Goal: Information Seeking & Learning: Check status

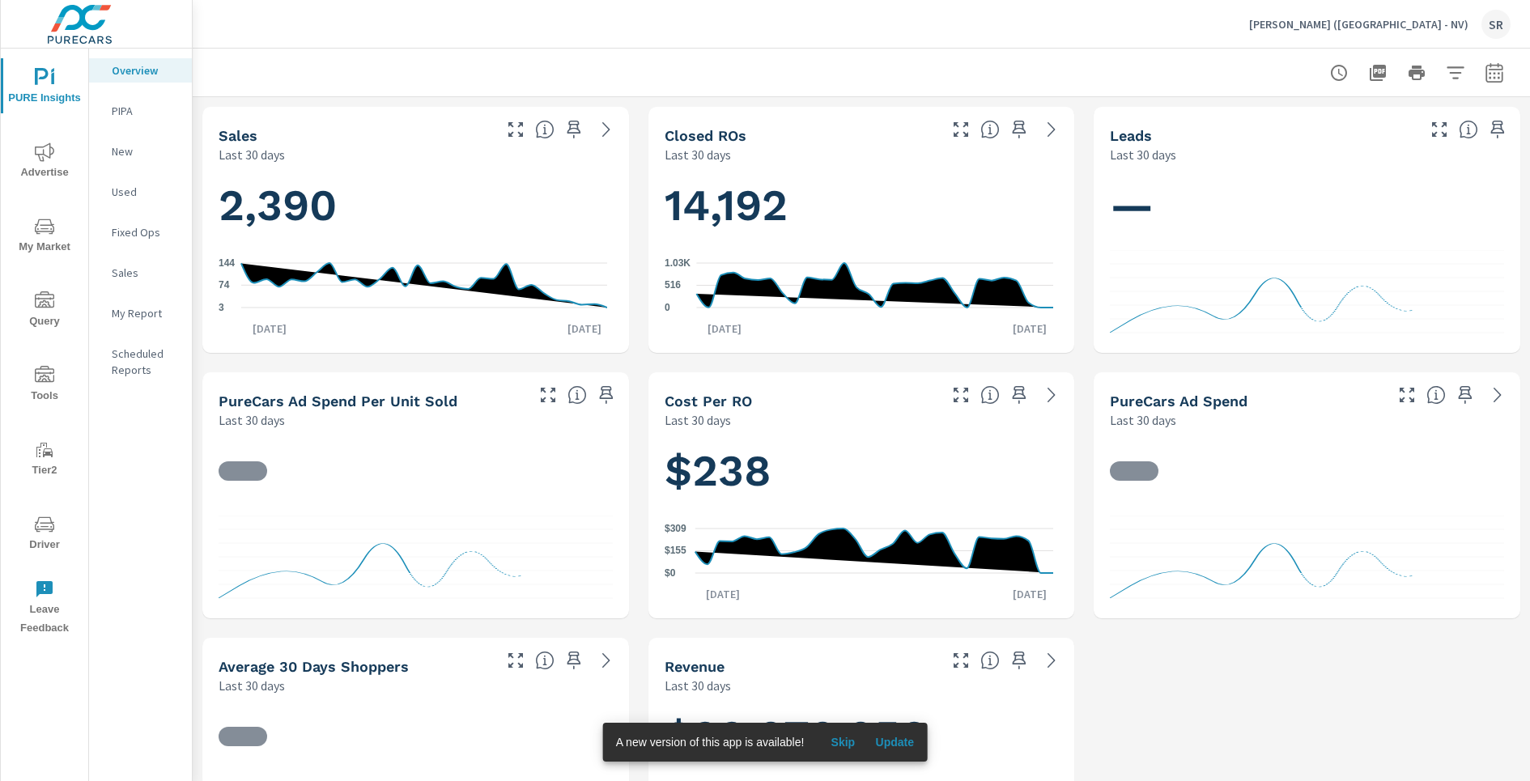
scroll to position [873, 0]
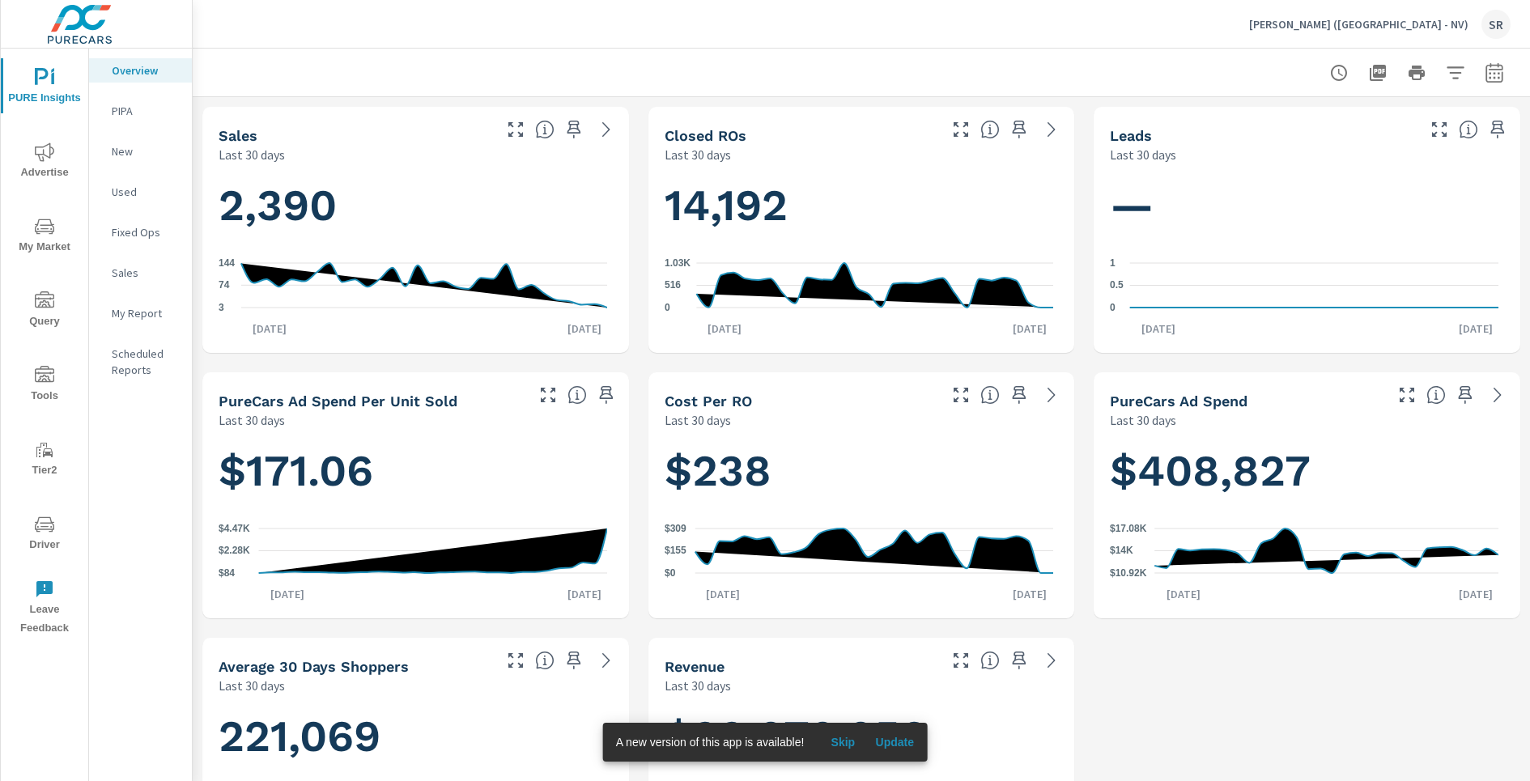
click at [1400, 29] on p "[PERSON_NAME] ([GEOGRAPHIC_DATA] - NV)" at bounding box center [1358, 24] width 219 height 15
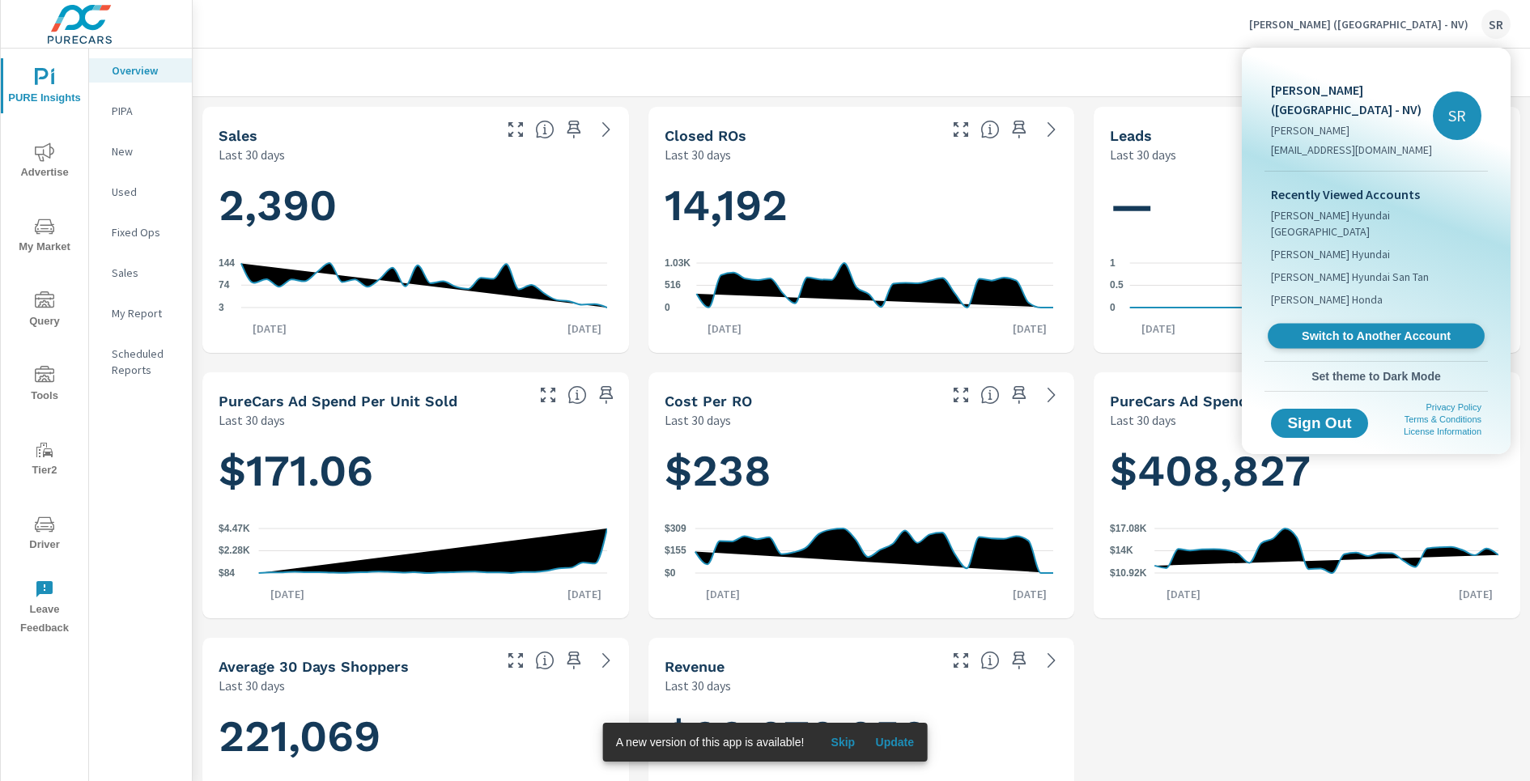
click at [1362, 329] on span "Switch to Another Account" at bounding box center [1375, 336] width 198 height 15
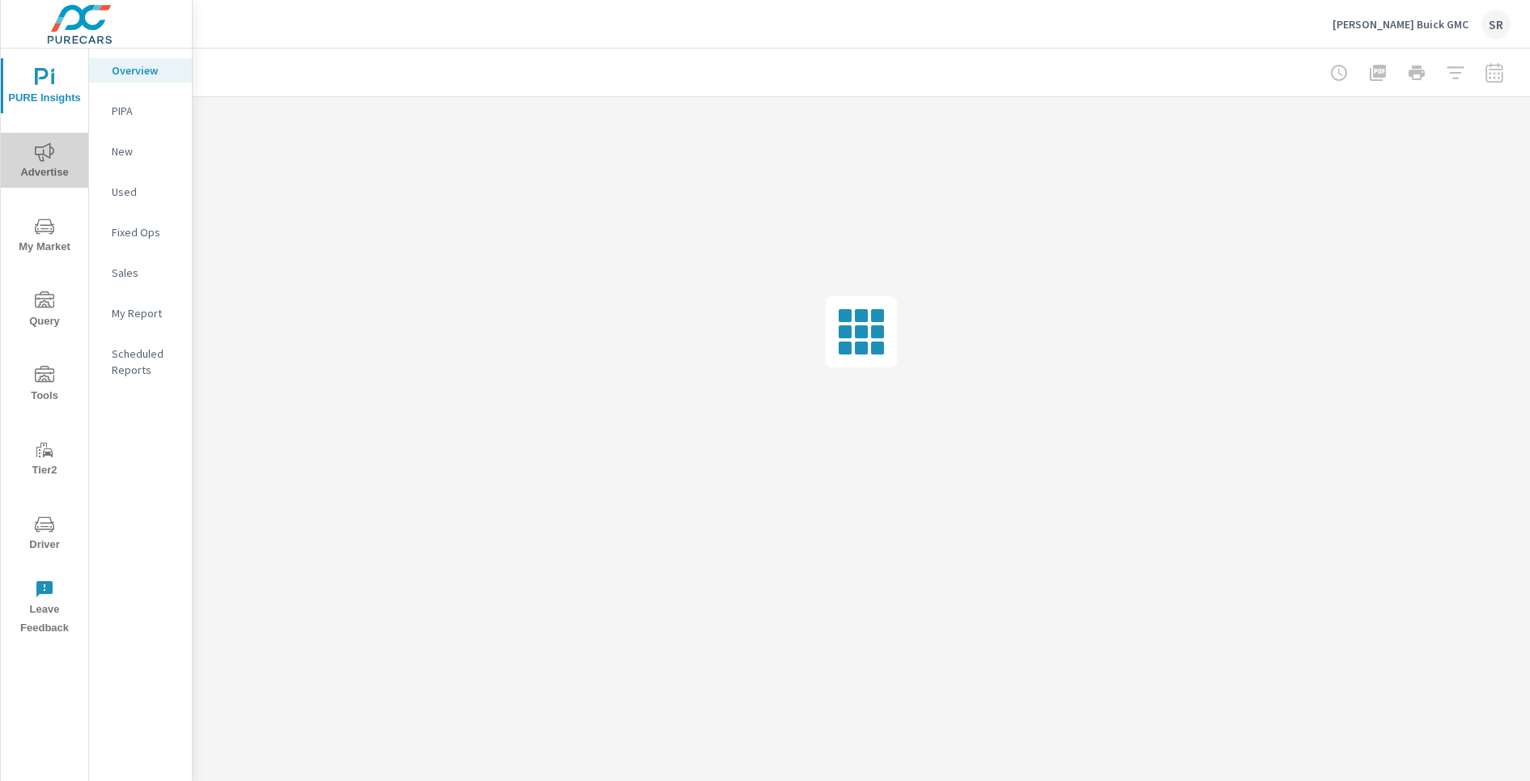
click at [40, 149] on icon "nav menu" at bounding box center [44, 151] width 19 height 19
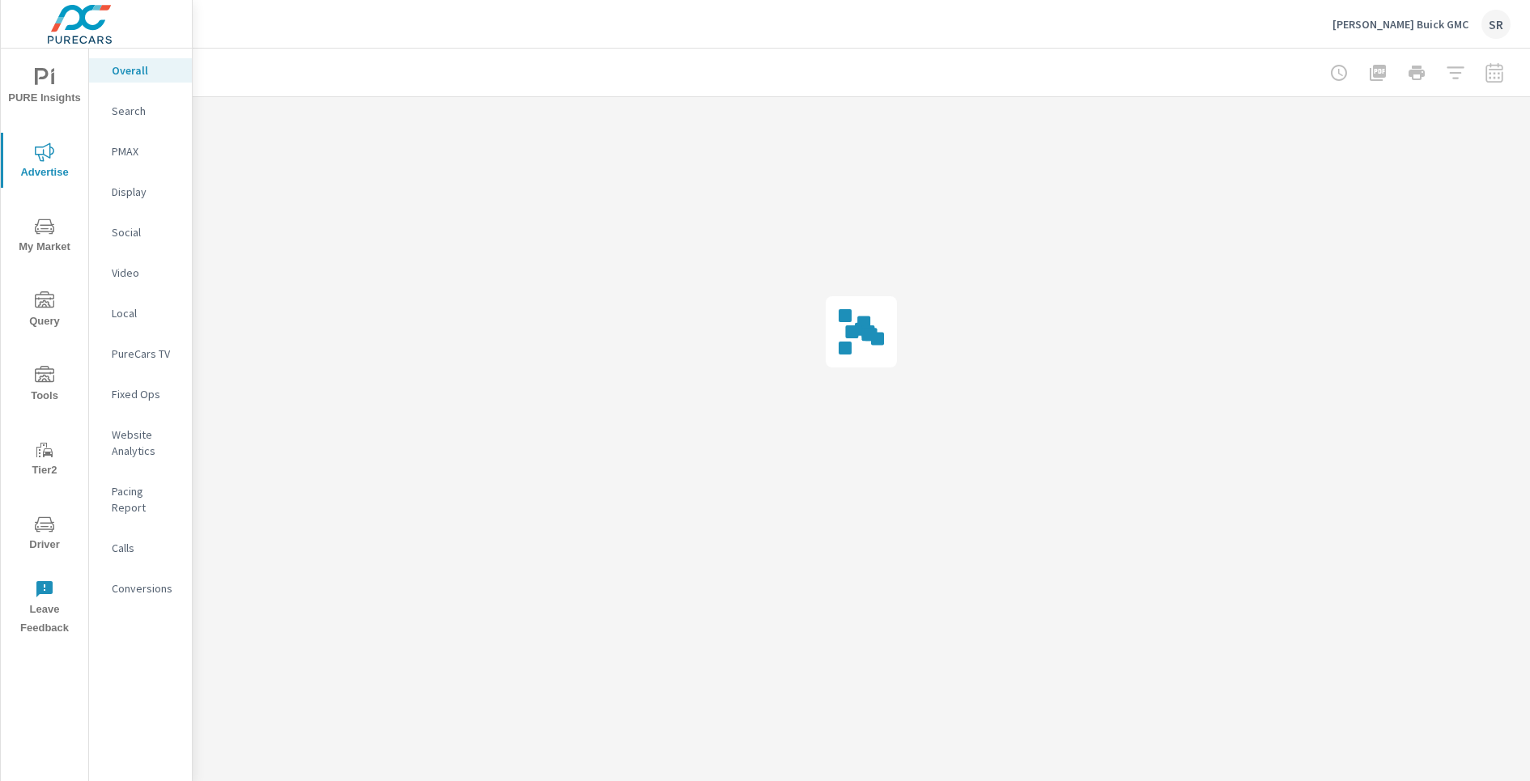
click at [134, 237] on p "Social" at bounding box center [145, 232] width 67 height 16
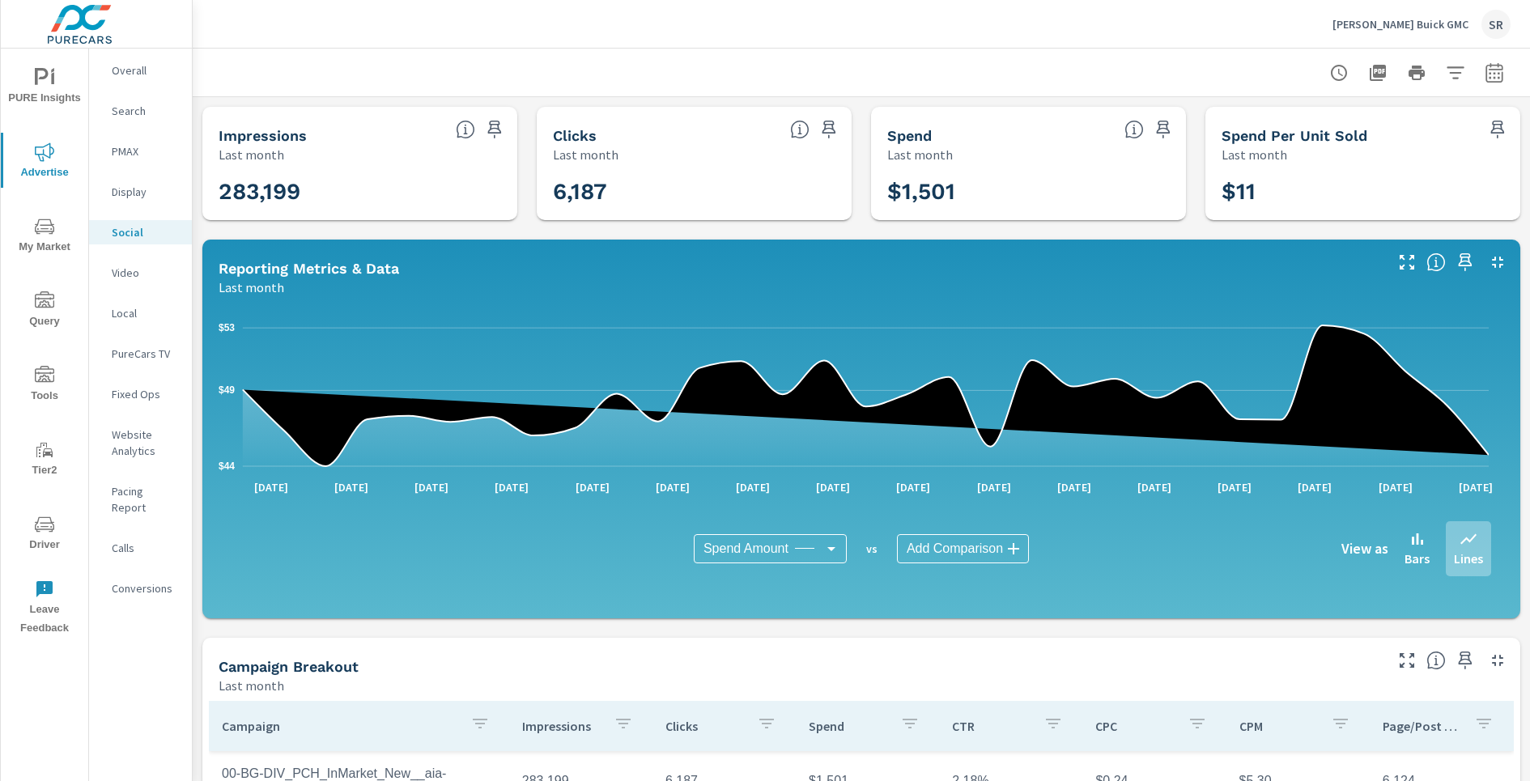
click at [1485, 67] on icon "button" at bounding box center [1494, 72] width 19 height 19
select select "Last month"
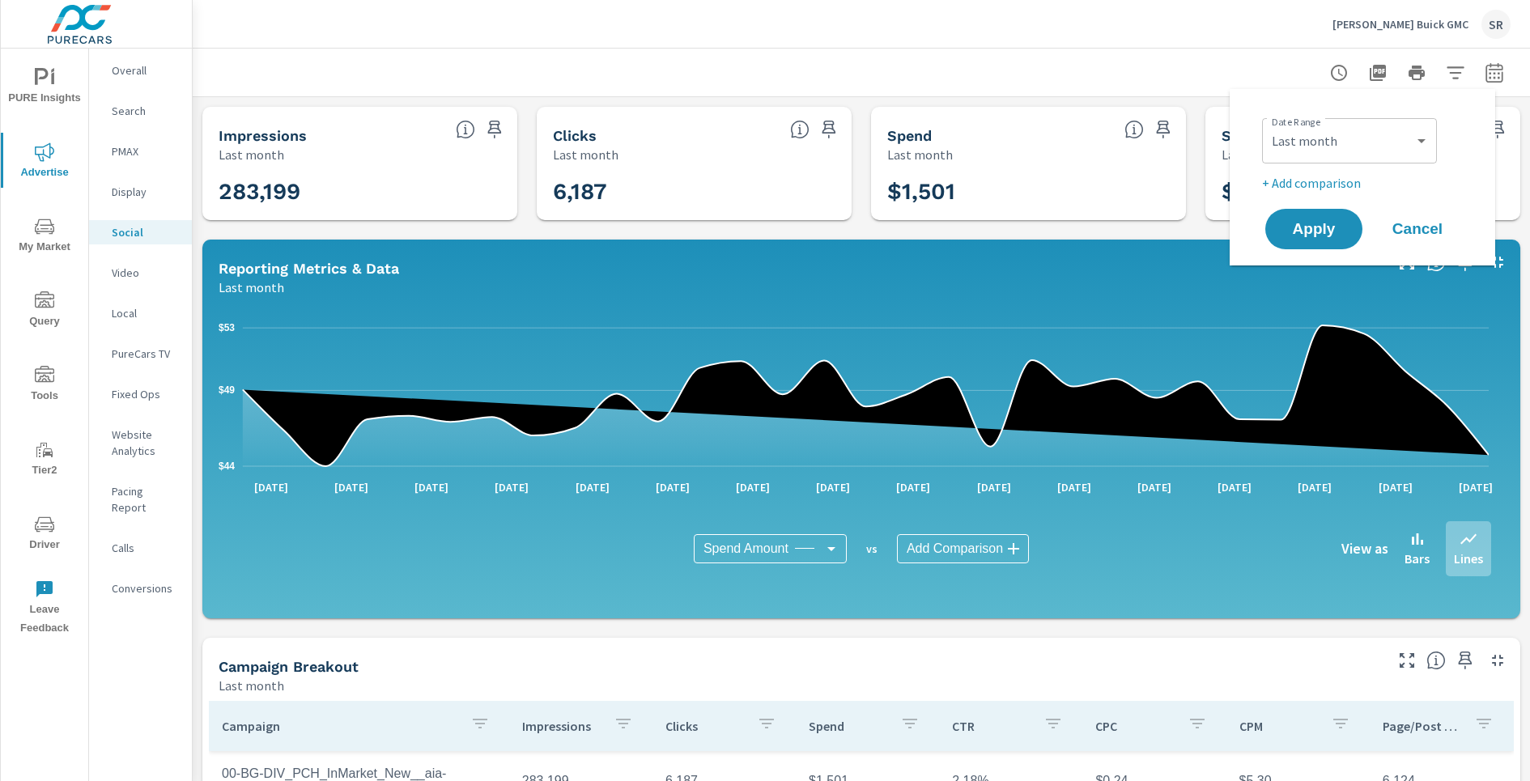
click at [1302, 38] on div "Earnhardt Buick GMC SR" at bounding box center [861, 24] width 1298 height 48
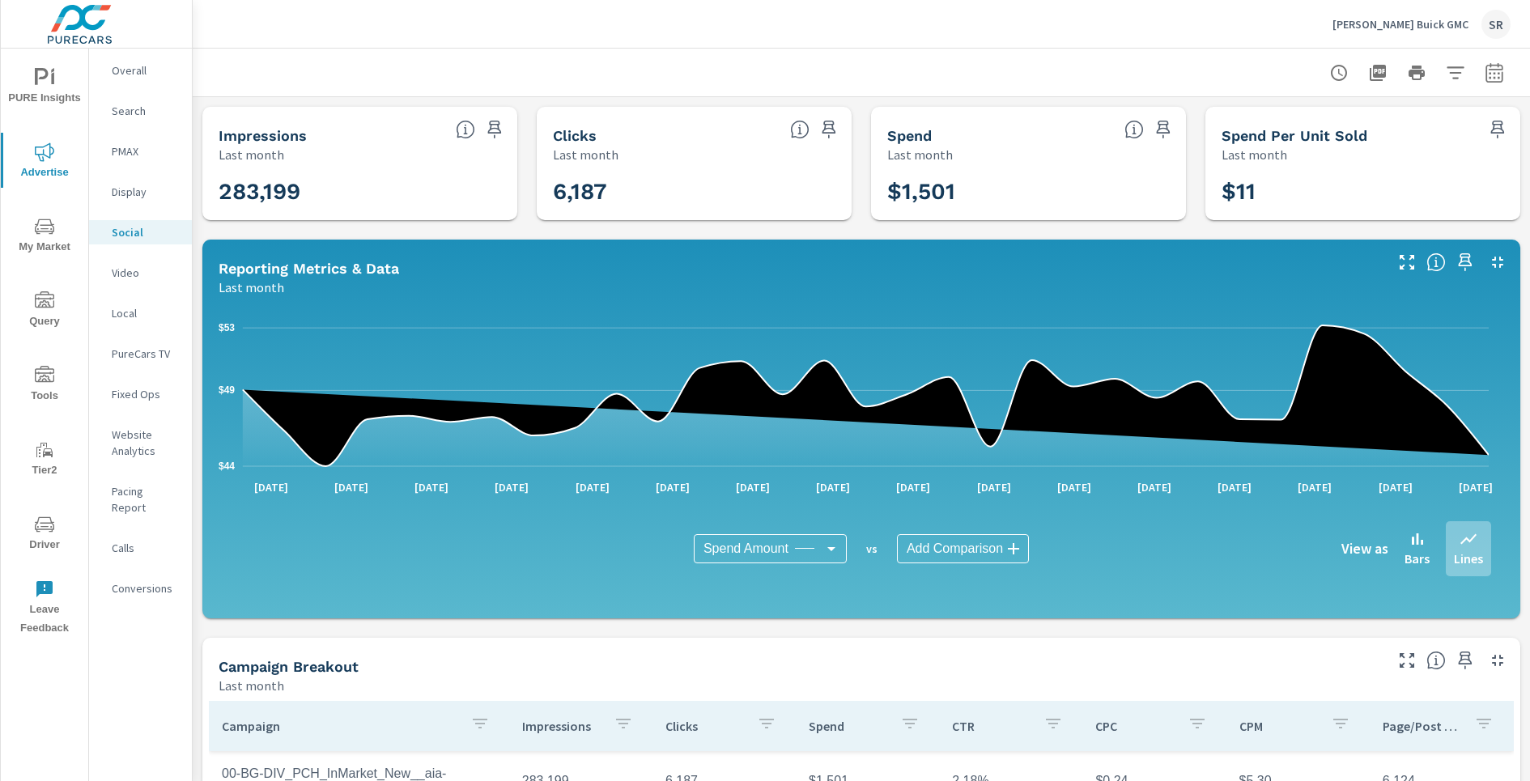
click at [1485, 77] on icon "button" at bounding box center [1494, 72] width 19 height 19
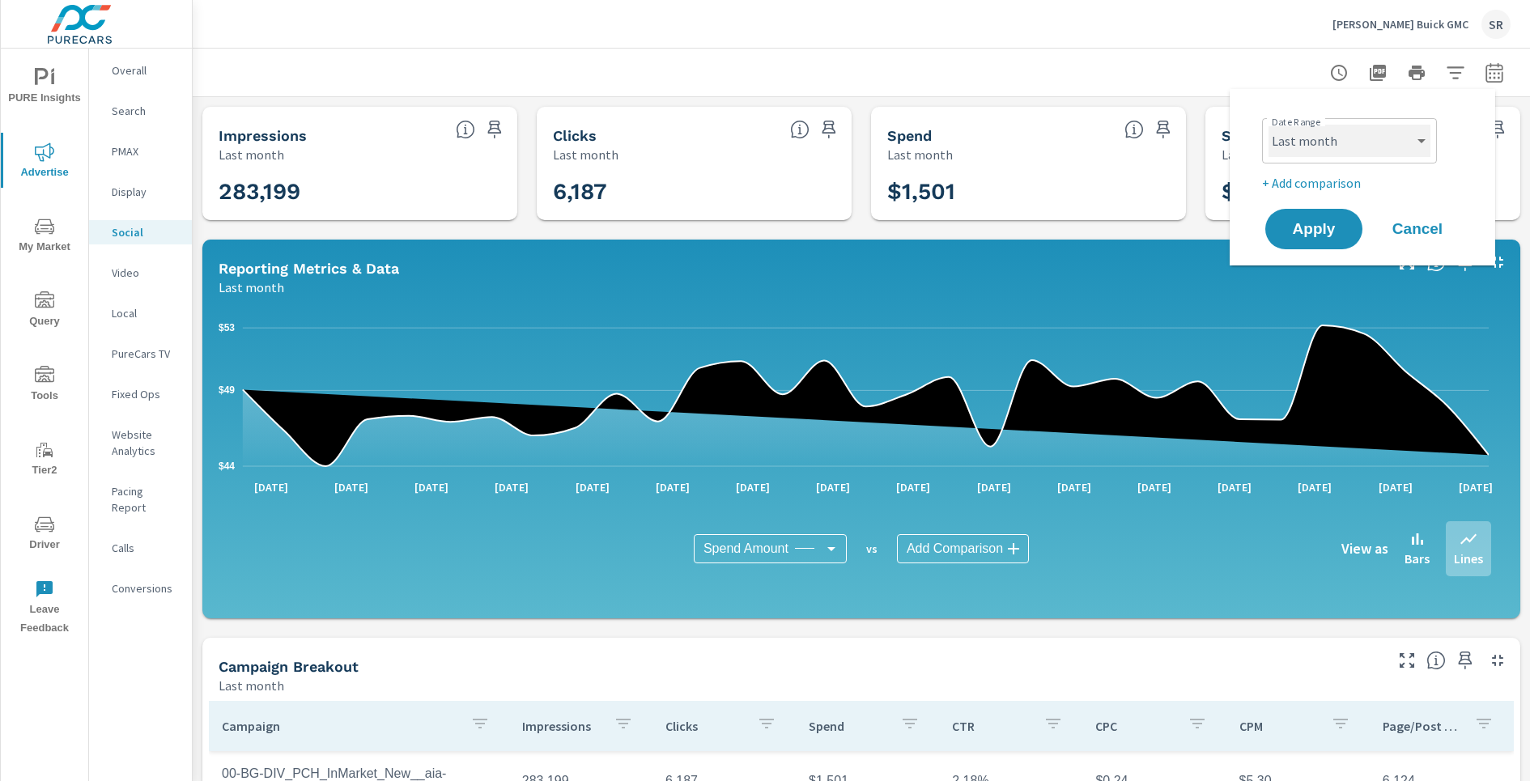
click at [1341, 138] on select "Custom Yesterday Last week Last 7 days Last 14 days Last 30 days Last 45 days L…" at bounding box center [1349, 141] width 162 height 32
click at [1268, 125] on select "Custom Yesterday Last week Last 7 days Last 14 days Last 30 days Last 45 days L…" at bounding box center [1349, 141] width 162 height 32
select select "custom"
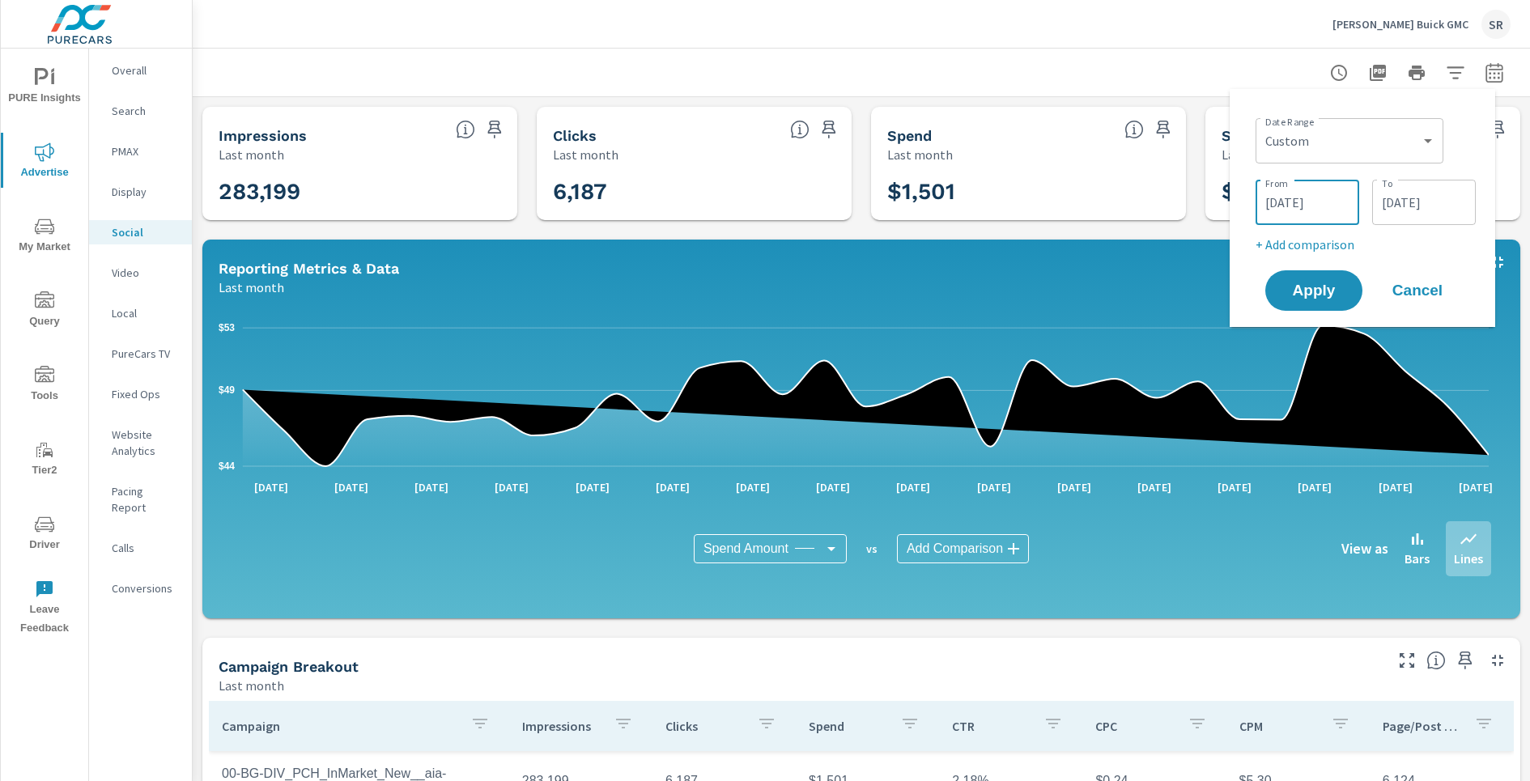
click at [1315, 199] on input "07/01/2025" at bounding box center [1307, 202] width 91 height 32
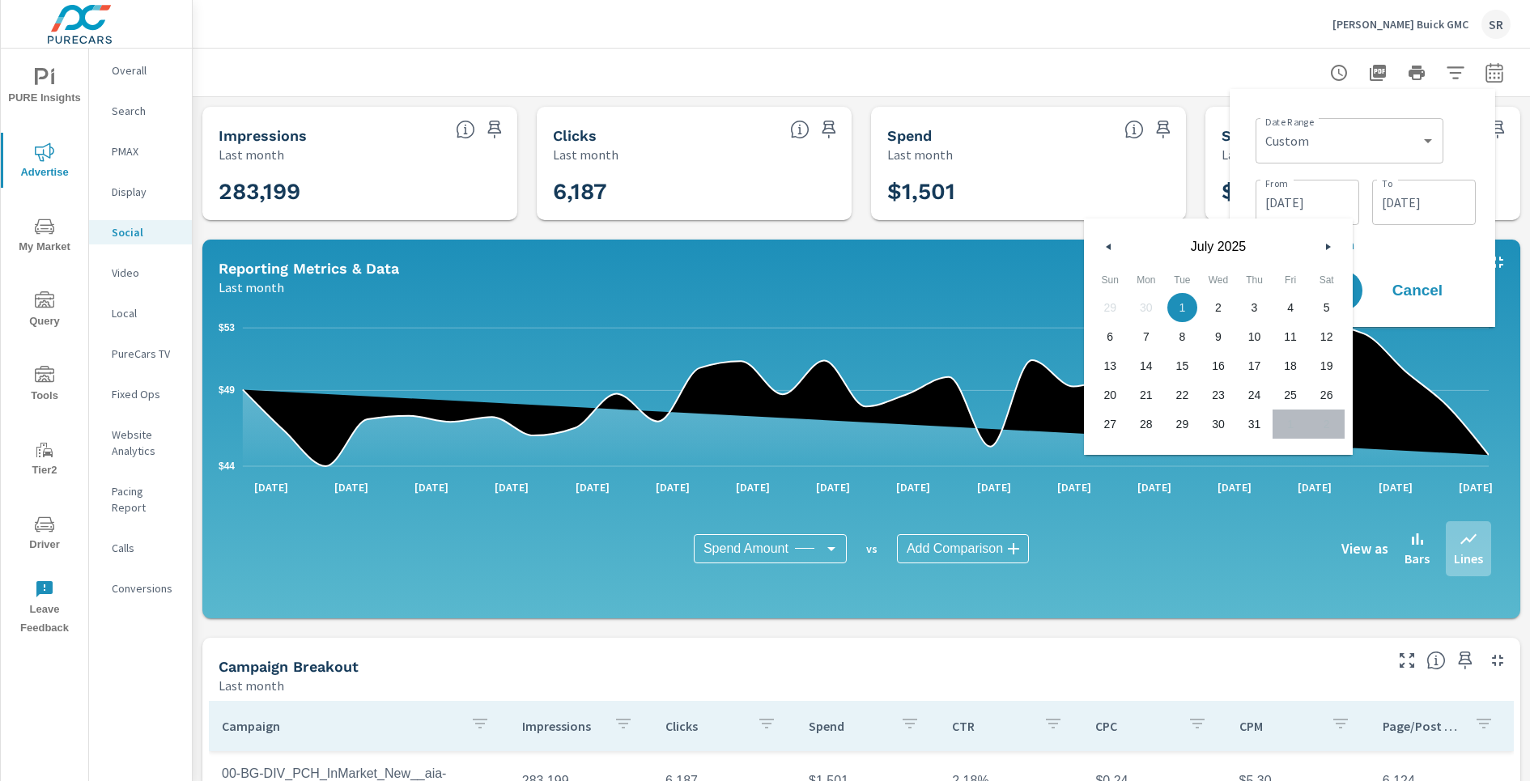
click at [1100, 249] on button "button" at bounding box center [1108, 246] width 19 height 19
click at [1189, 310] on span "1" at bounding box center [1182, 307] width 36 height 21
type input "04/01/2025"
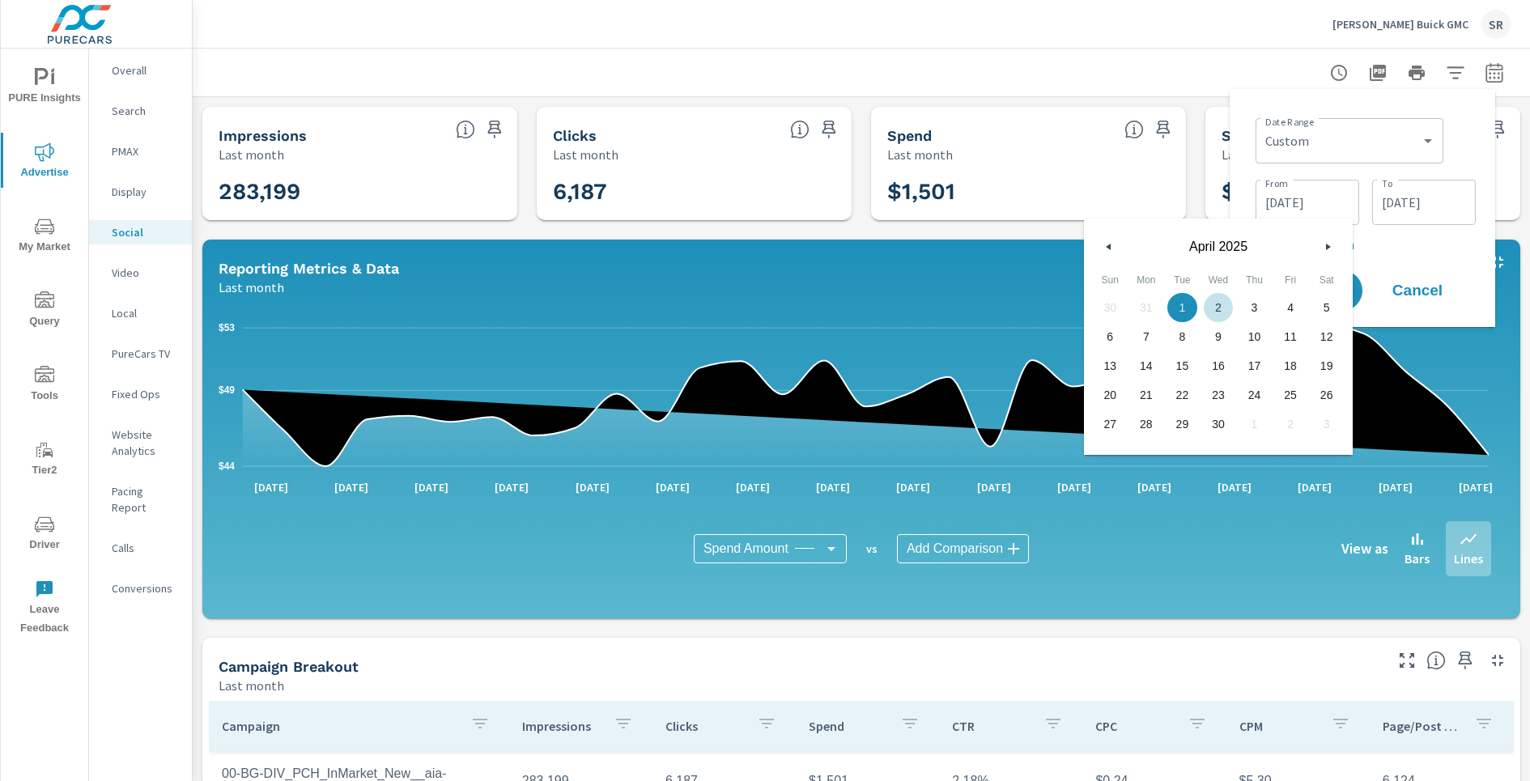
click at [1407, 203] on input "07/31/2025" at bounding box center [1423, 202] width 91 height 32
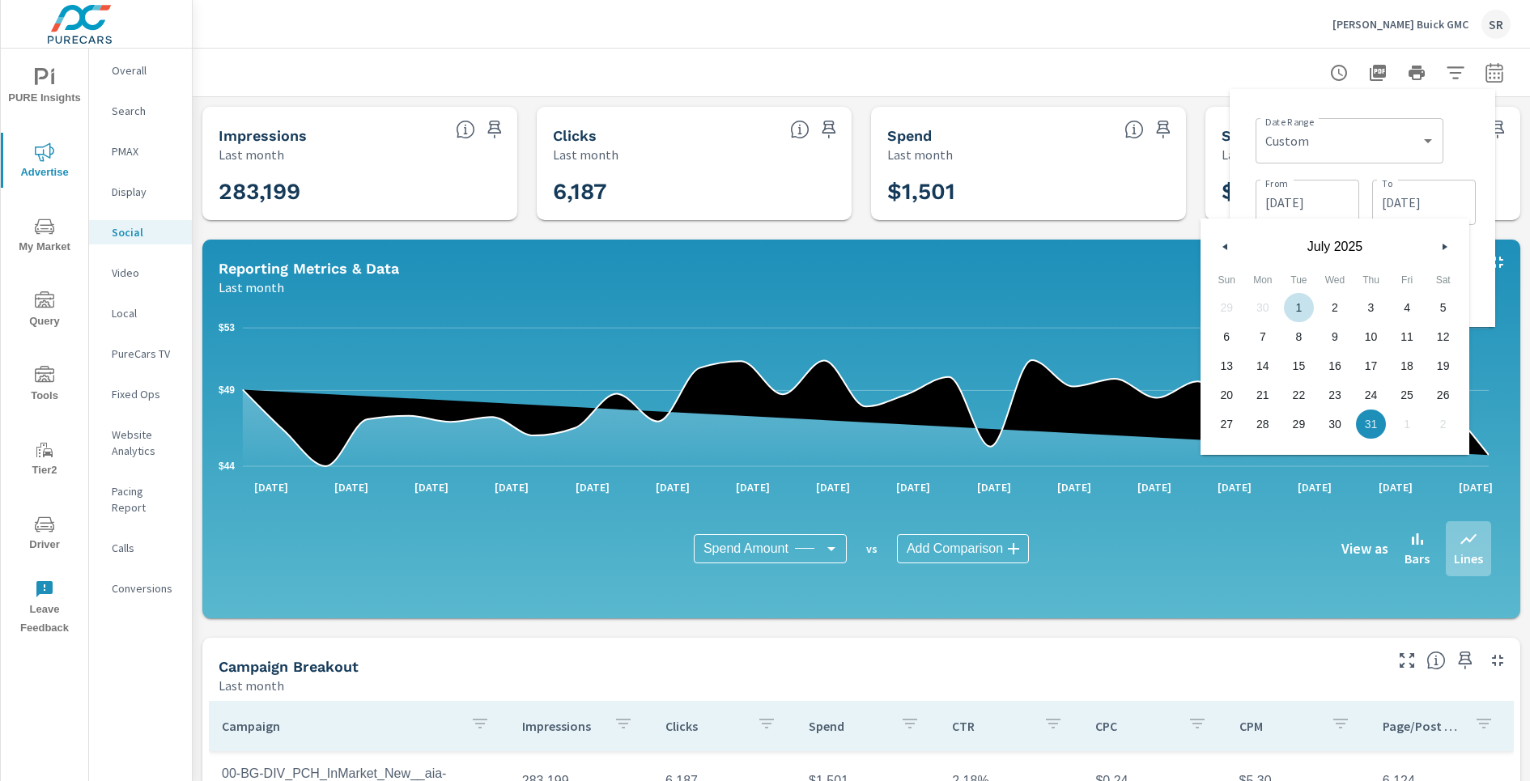
click at [1272, 312] on div "29 30 1 2 3 4 5 6 7 8 9 10 11 12 13 14 15 16 17 18 19 20 21 22 23 24 25 26 27 2…" at bounding box center [1334, 366] width 253 height 146
click at [1268, 312] on div "29 30 1 2 3 4 5 6 7 8 9 10 11 12 13 14 15 16 17 18 19 20 21 22 23 24 25 26 27 2…" at bounding box center [1334, 366] width 253 height 146
click at [1225, 249] on icon "button" at bounding box center [1223, 247] width 8 height 6
click at [1257, 421] on span "30" at bounding box center [1263, 424] width 36 height 21
type input "06/30/2025"
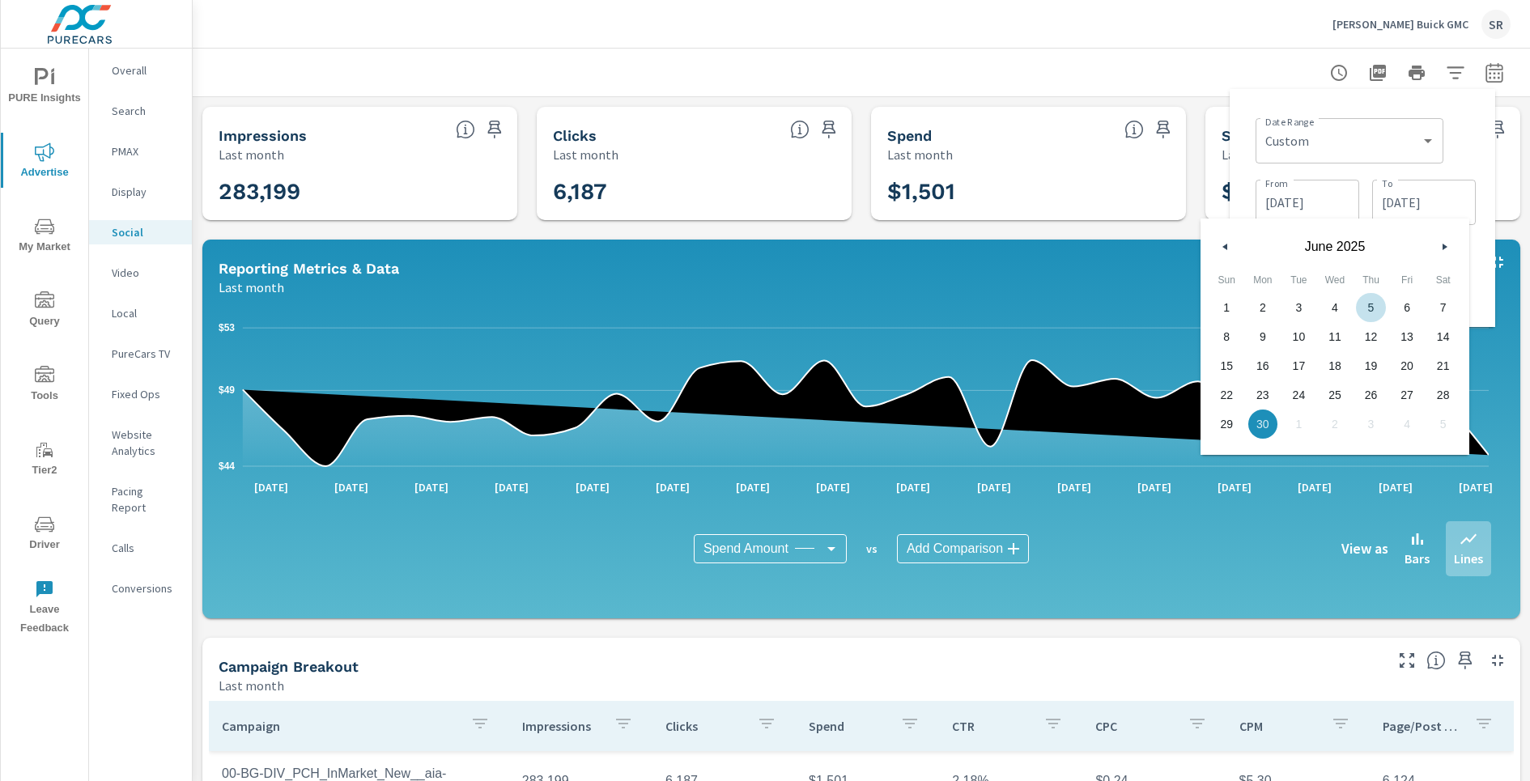
click at [1479, 143] on div "Date Range Custom Yesterday Last week Last 7 days Last 14 days Last 30 days Las…" at bounding box center [1362, 208] width 240 height 212
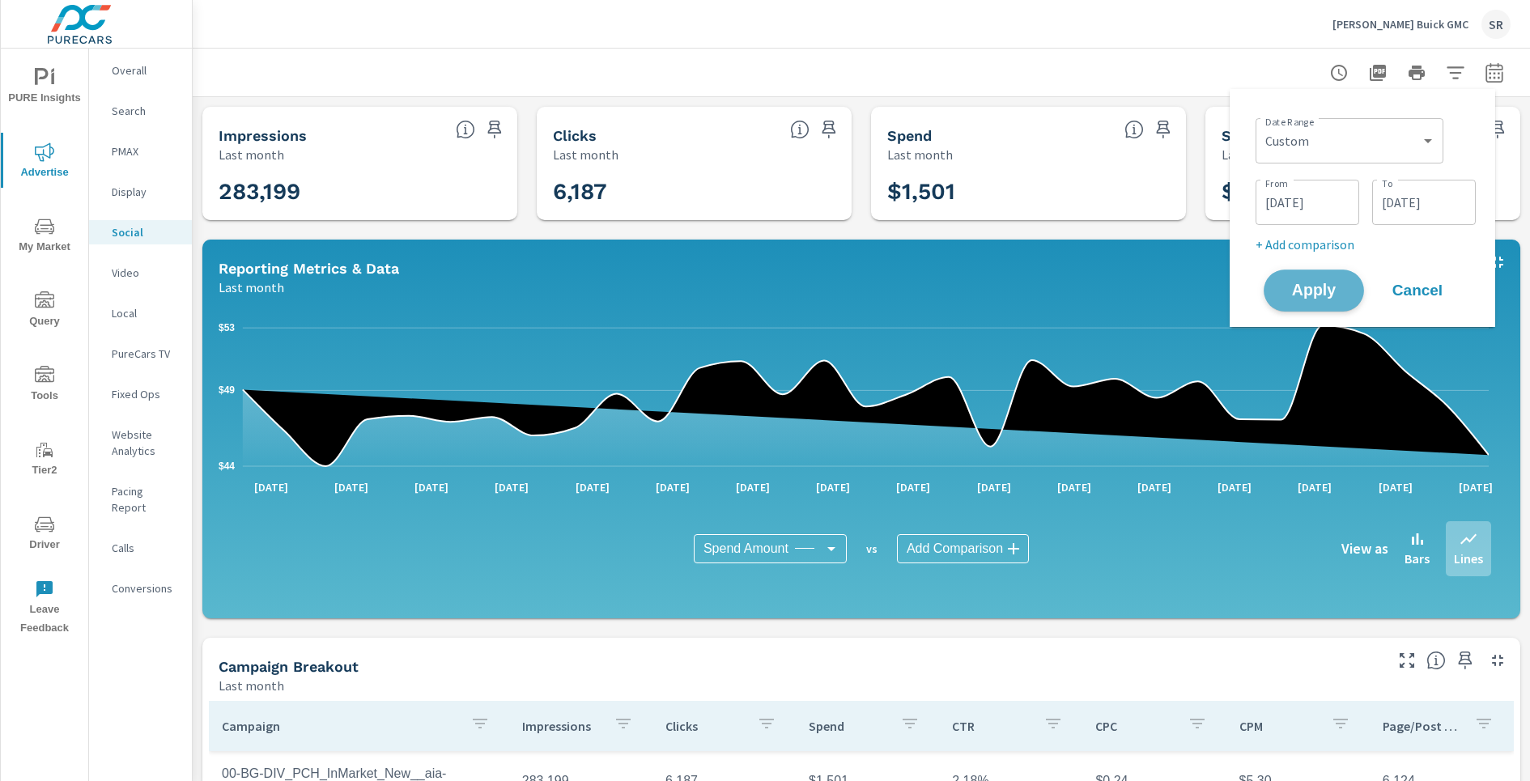
click at [1331, 279] on button "Apply" at bounding box center [1314, 291] width 100 height 42
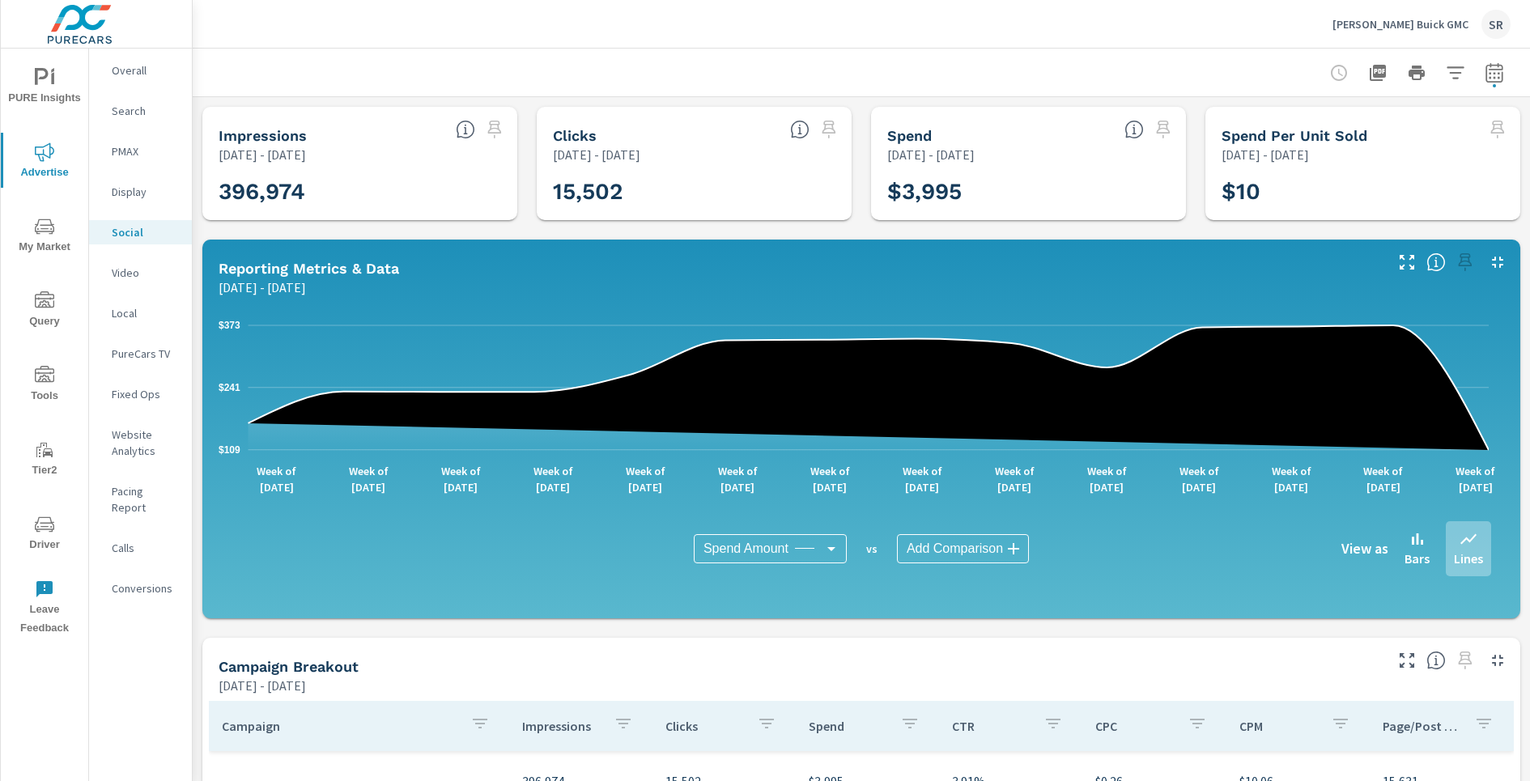
click at [1428, 27] on p "Earnhardt Buick GMC" at bounding box center [1400, 24] width 136 height 15
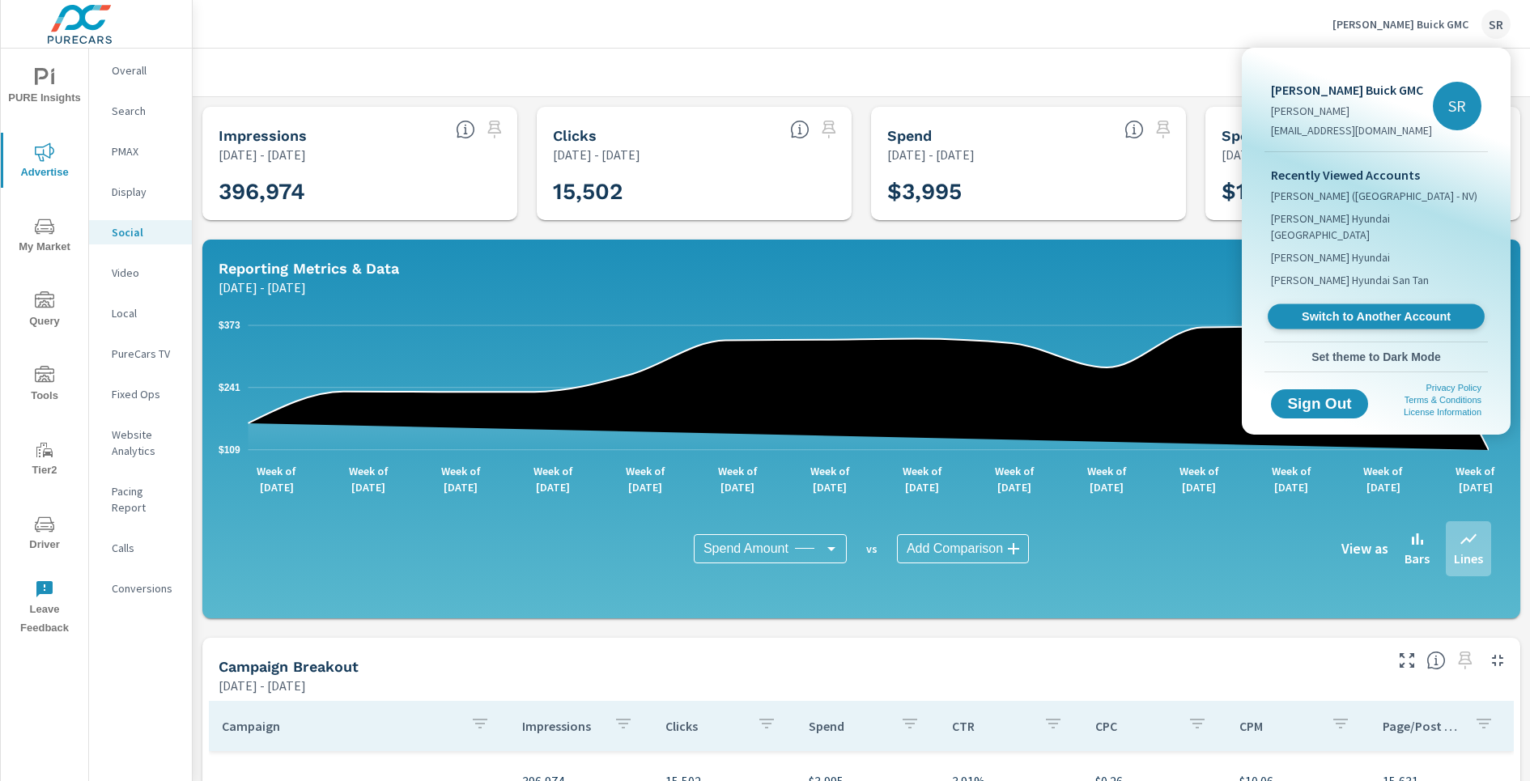
click at [1353, 304] on link "Switch to Another Account" at bounding box center [1376, 316] width 217 height 25
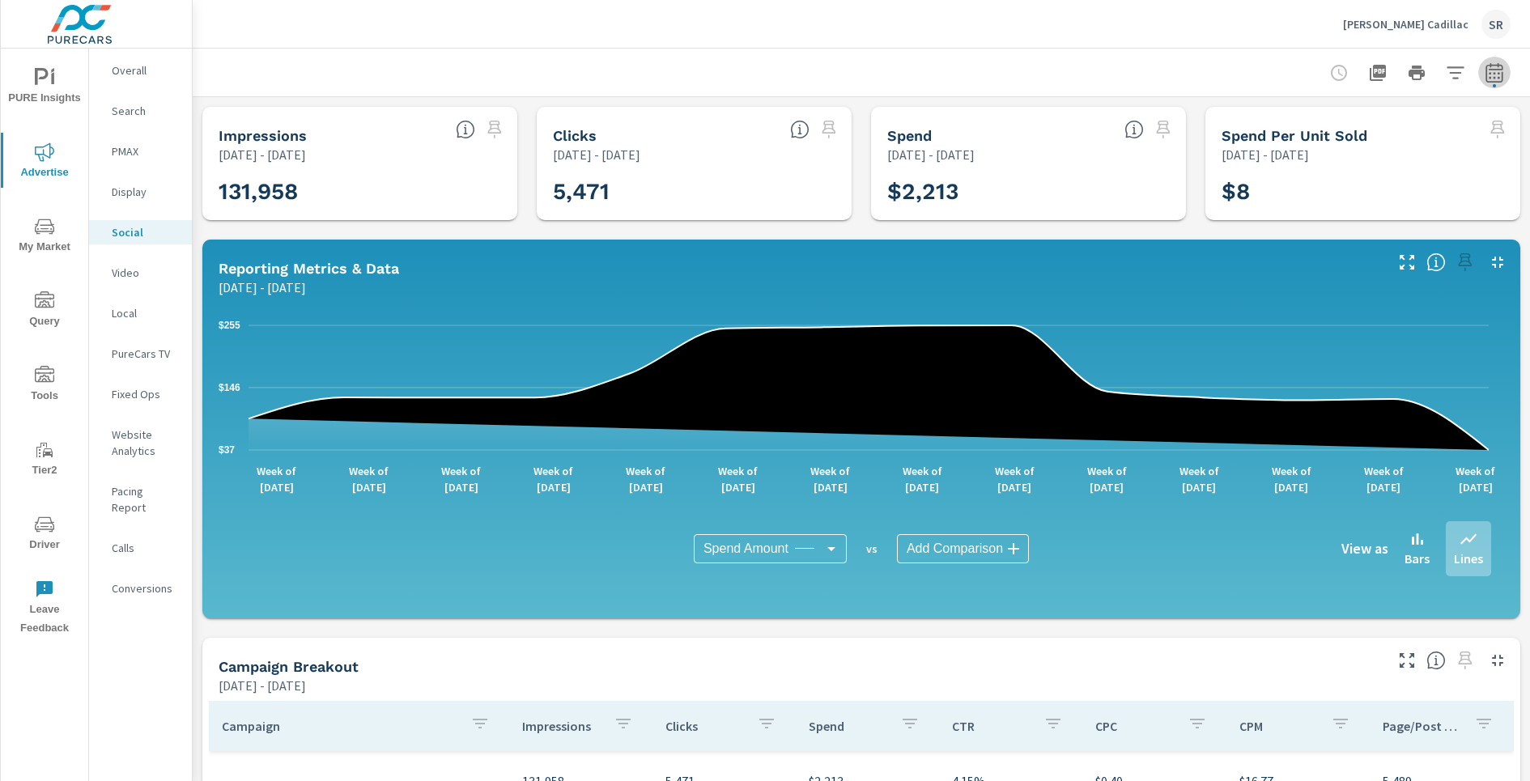
click at [1489, 74] on icon "button" at bounding box center [1494, 75] width 11 height 6
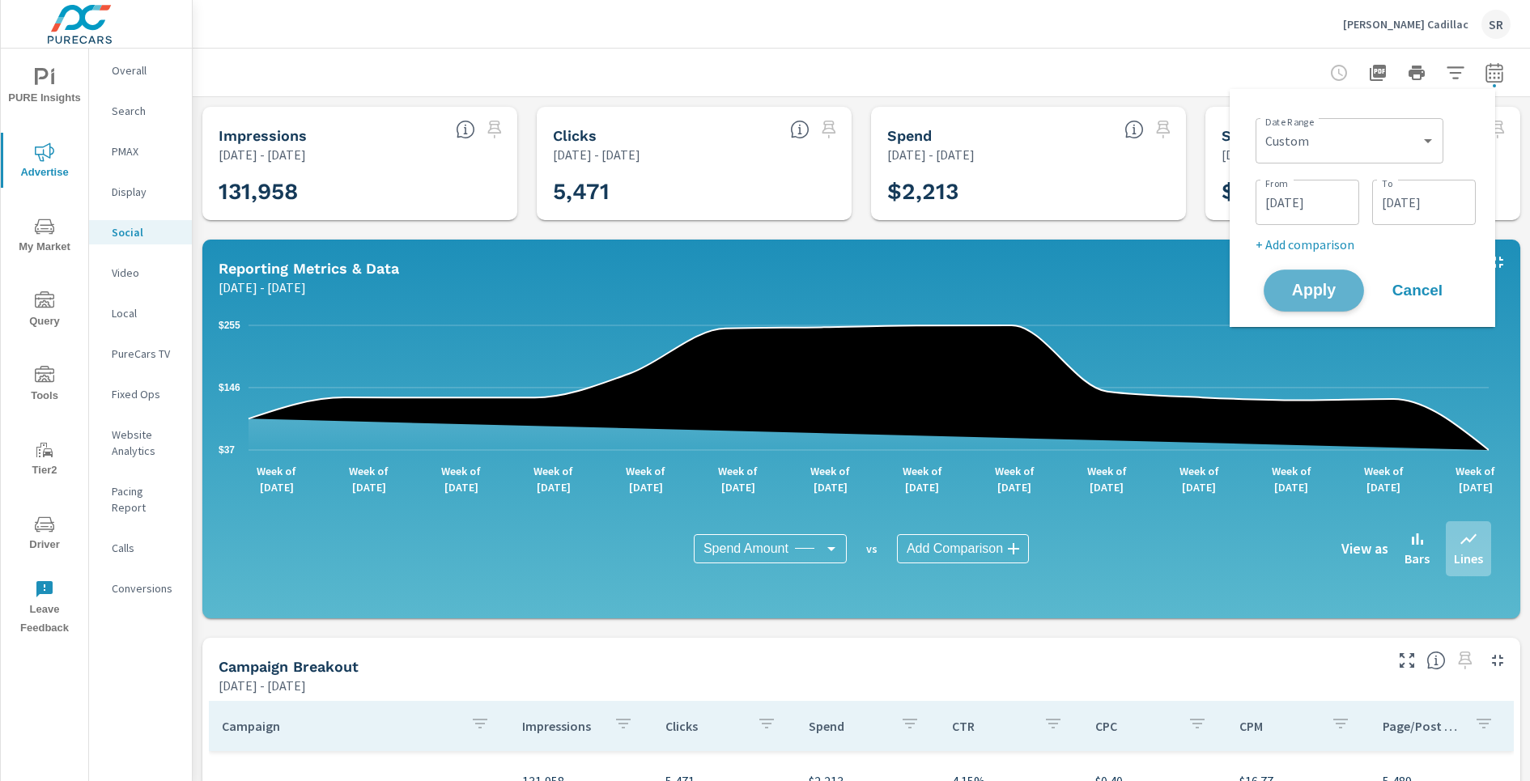
click at [1316, 284] on span "Apply" at bounding box center [1314, 290] width 66 height 15
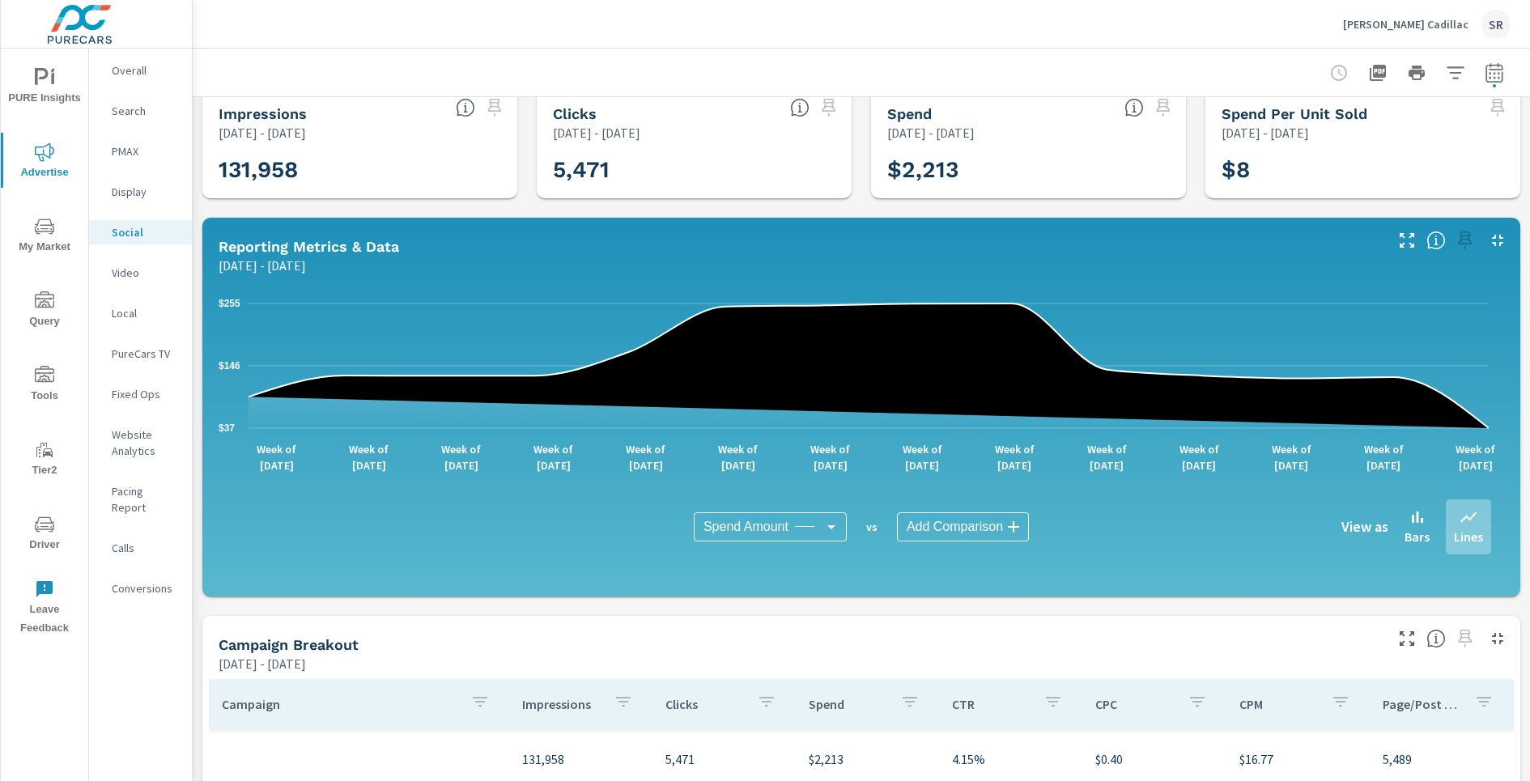
scroll to position [21, 0]
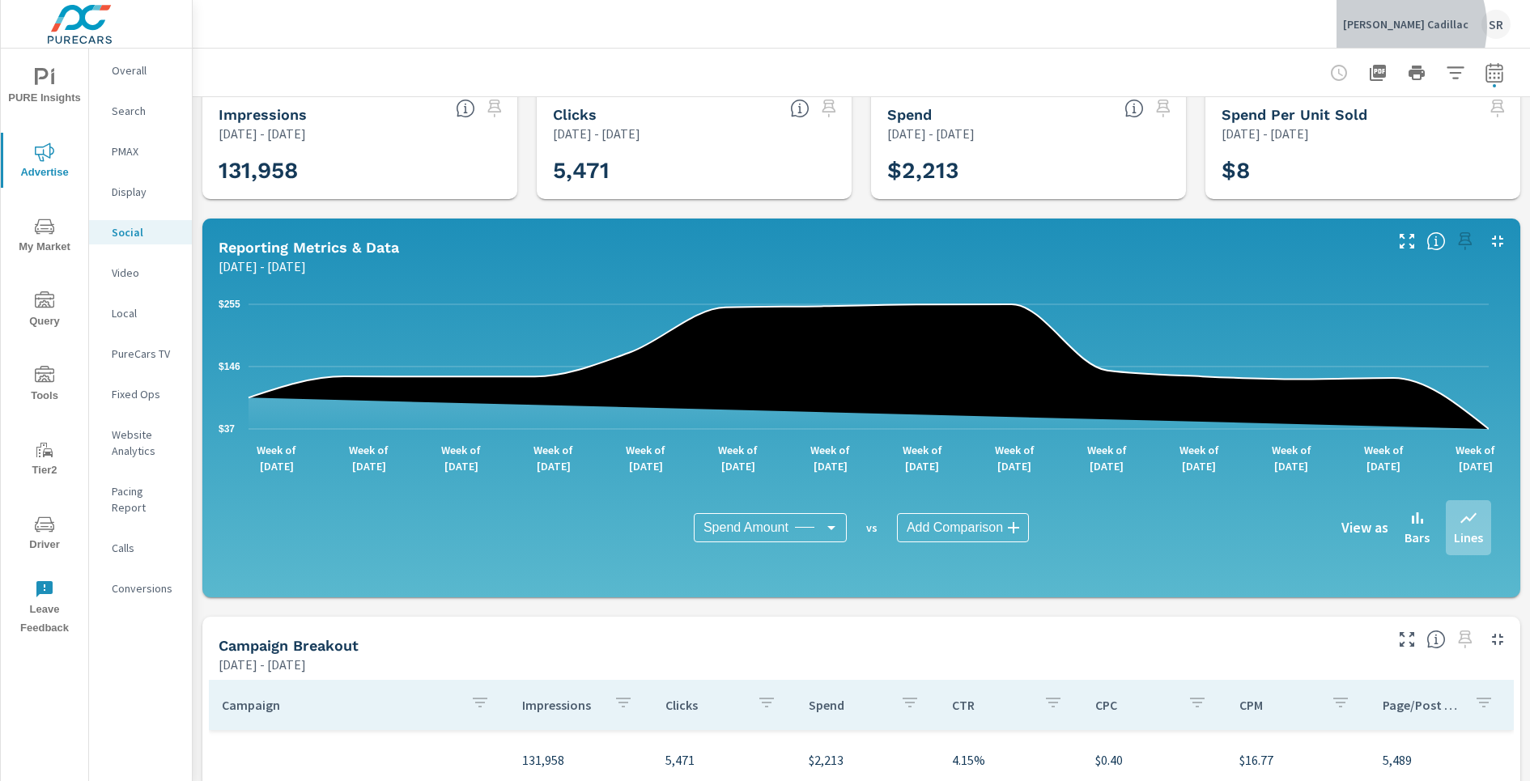
click at [1422, 27] on p "[PERSON_NAME] Cadillac" at bounding box center [1405, 24] width 125 height 15
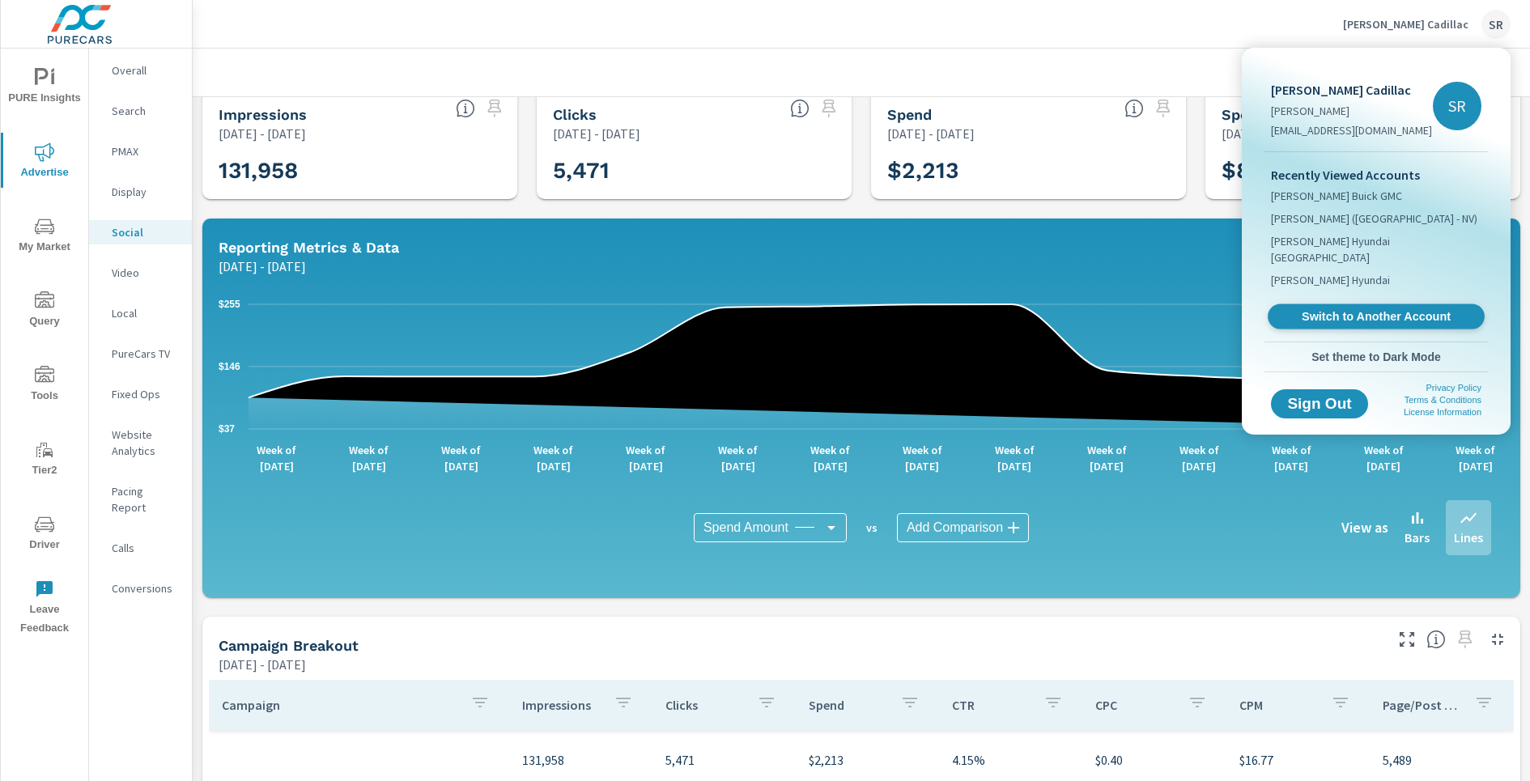
click at [1357, 309] on span "Switch to Another Account" at bounding box center [1375, 316] width 198 height 15
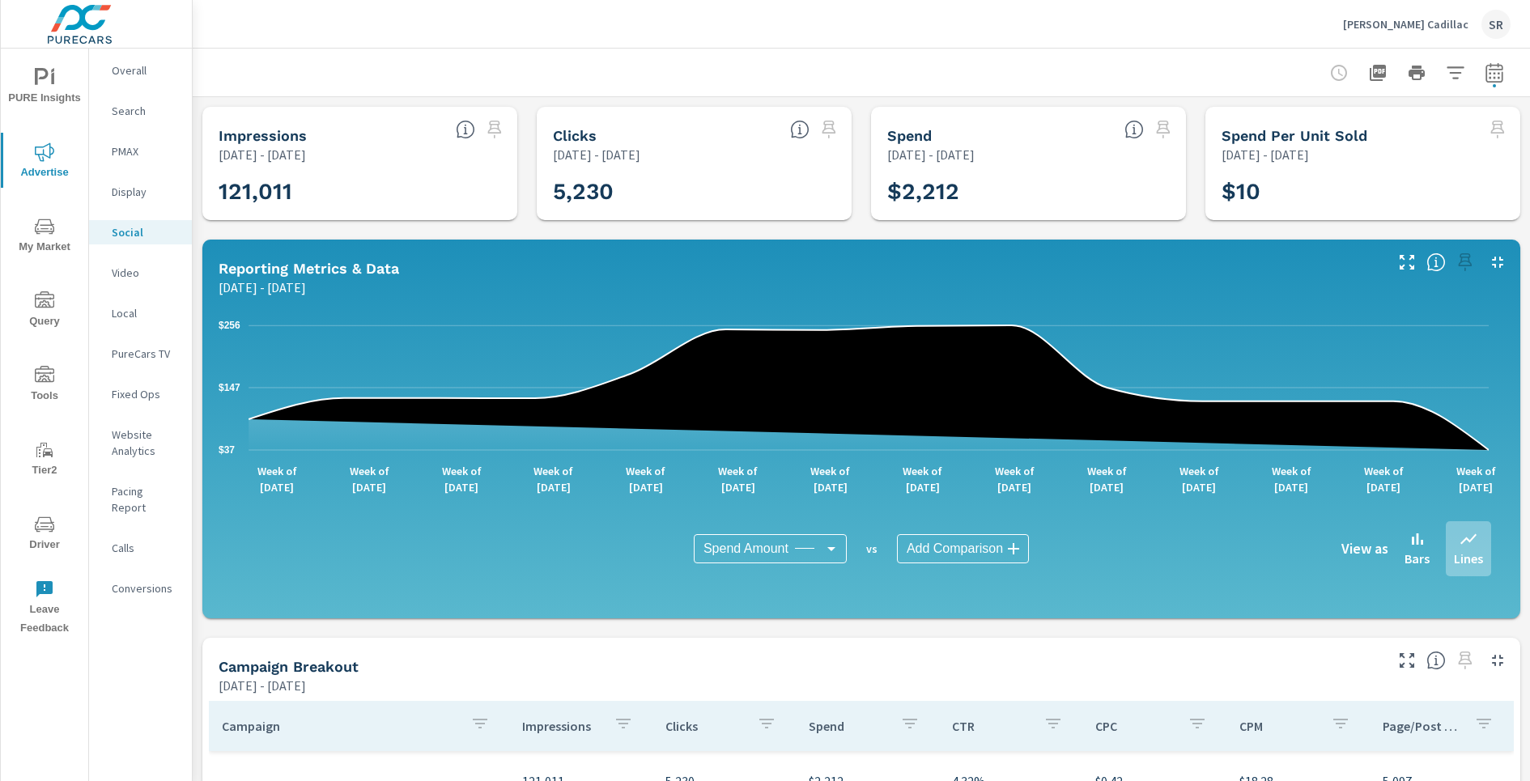
click at [1433, 24] on p "[PERSON_NAME] Cadillac" at bounding box center [1405, 24] width 125 height 15
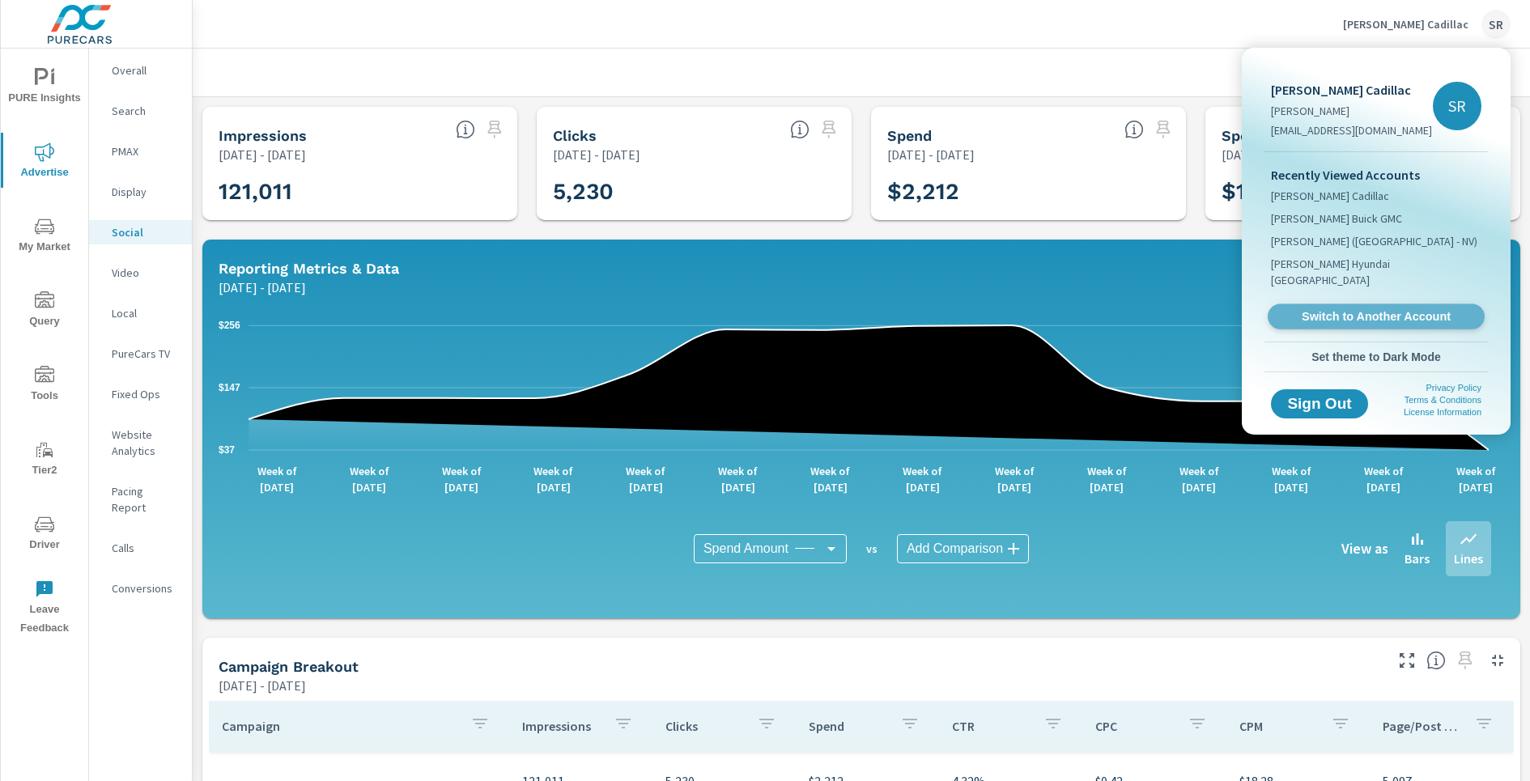
click at [1344, 309] on span "Switch to Another Account" at bounding box center [1375, 316] width 198 height 15
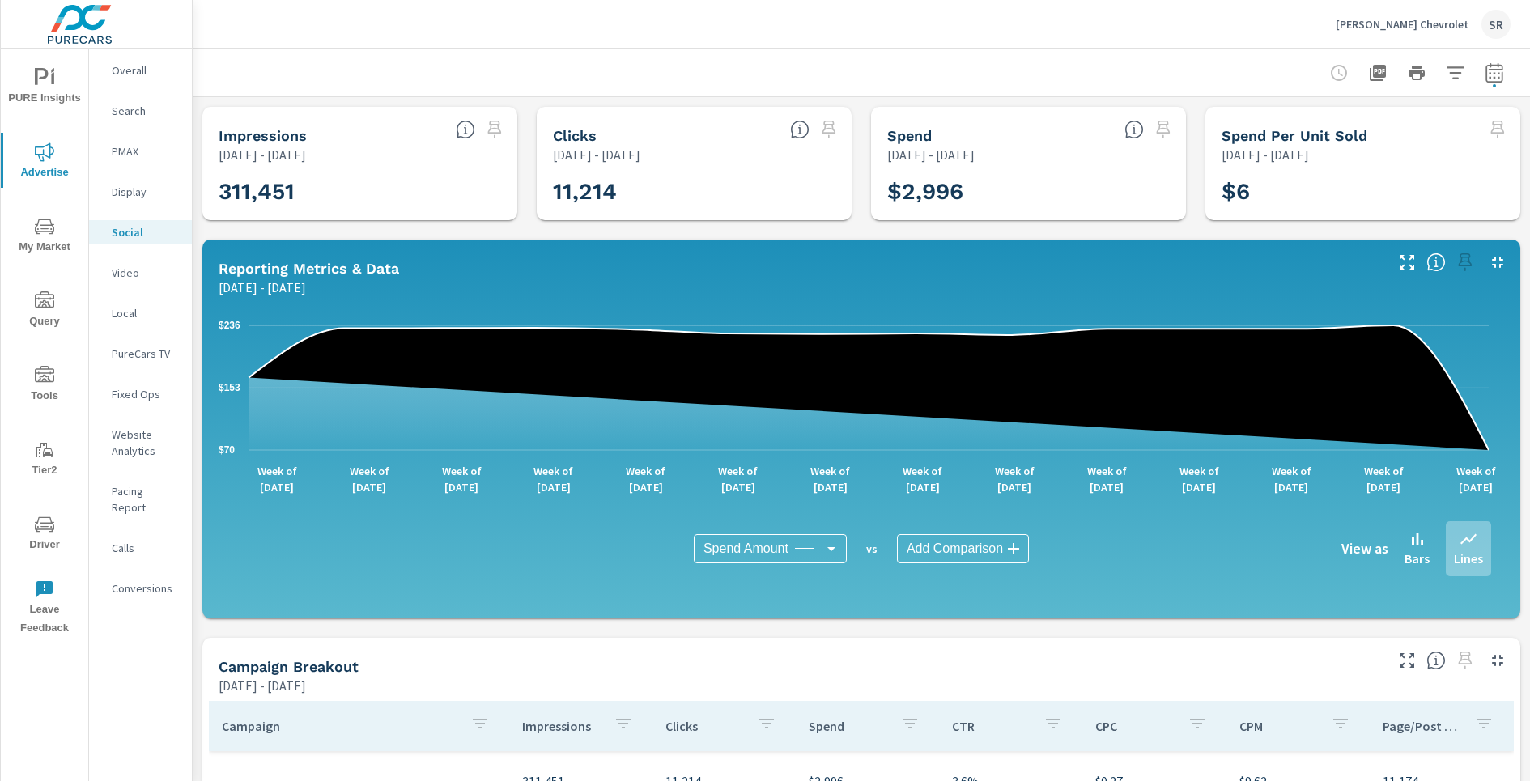
click at [1440, 23] on p "[PERSON_NAME] Chevrolet" at bounding box center [1402, 24] width 133 height 15
click at [1440, 23] on body "PURE Insights Advertise My Market Query Tools Tier2 Driver Leave Feedback Overa…" at bounding box center [765, 390] width 1530 height 781
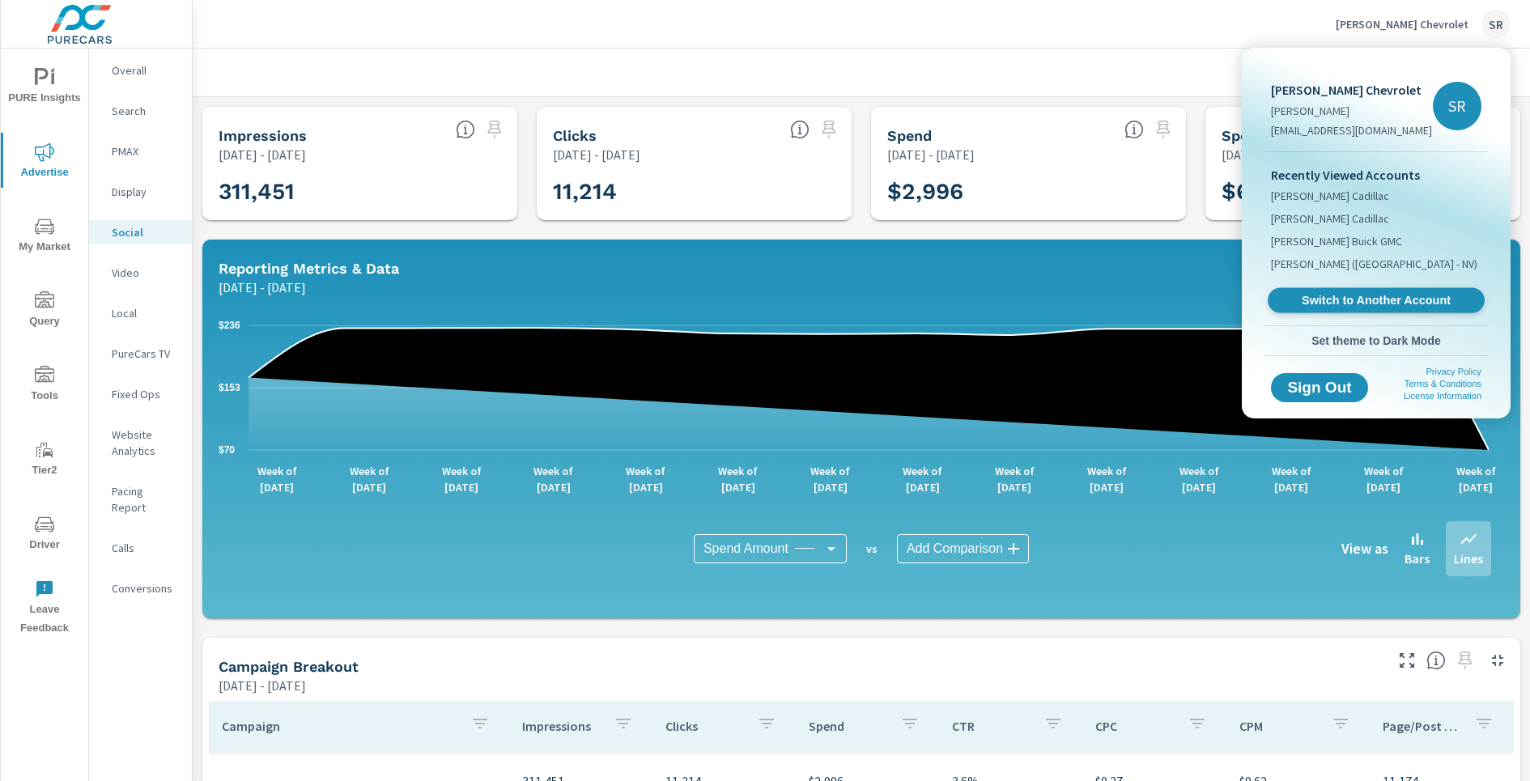
click at [1356, 310] on link "Switch to Another Account" at bounding box center [1376, 300] width 217 height 25
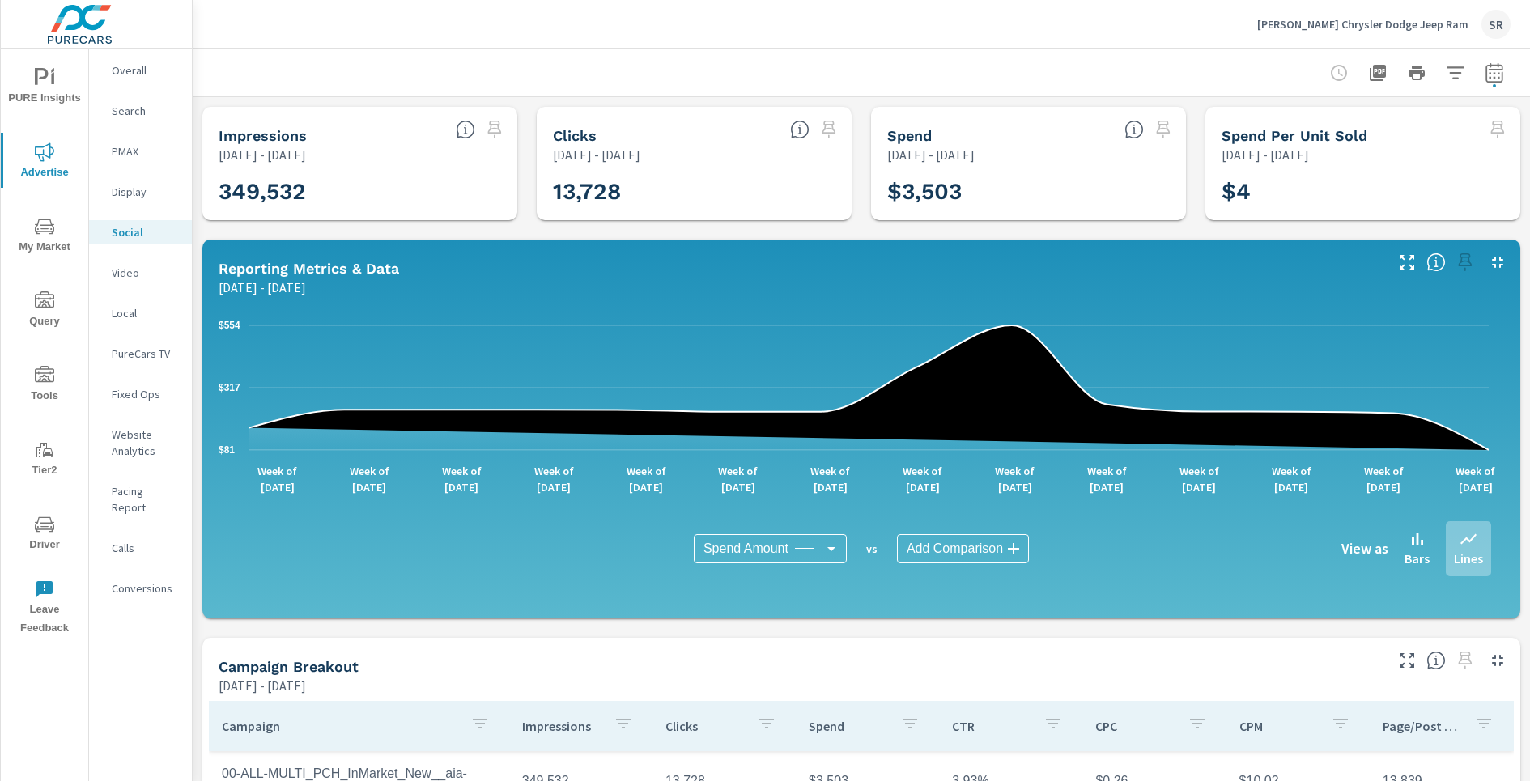
click at [1390, 25] on p "Earnhardt Chrysler Dodge Jeep Ram" at bounding box center [1362, 24] width 211 height 15
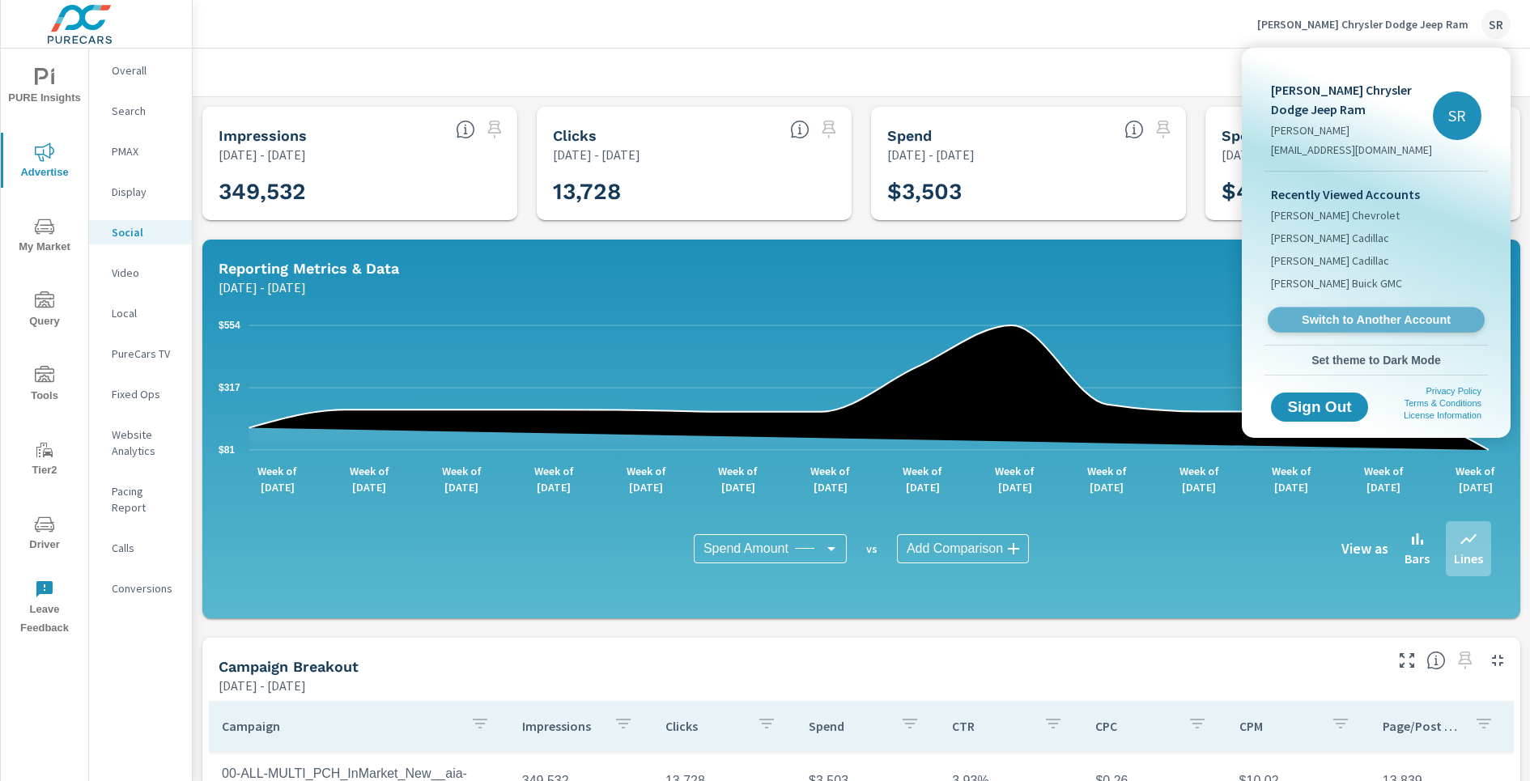
click at [1361, 318] on span "Switch to Another Account" at bounding box center [1375, 319] width 198 height 15
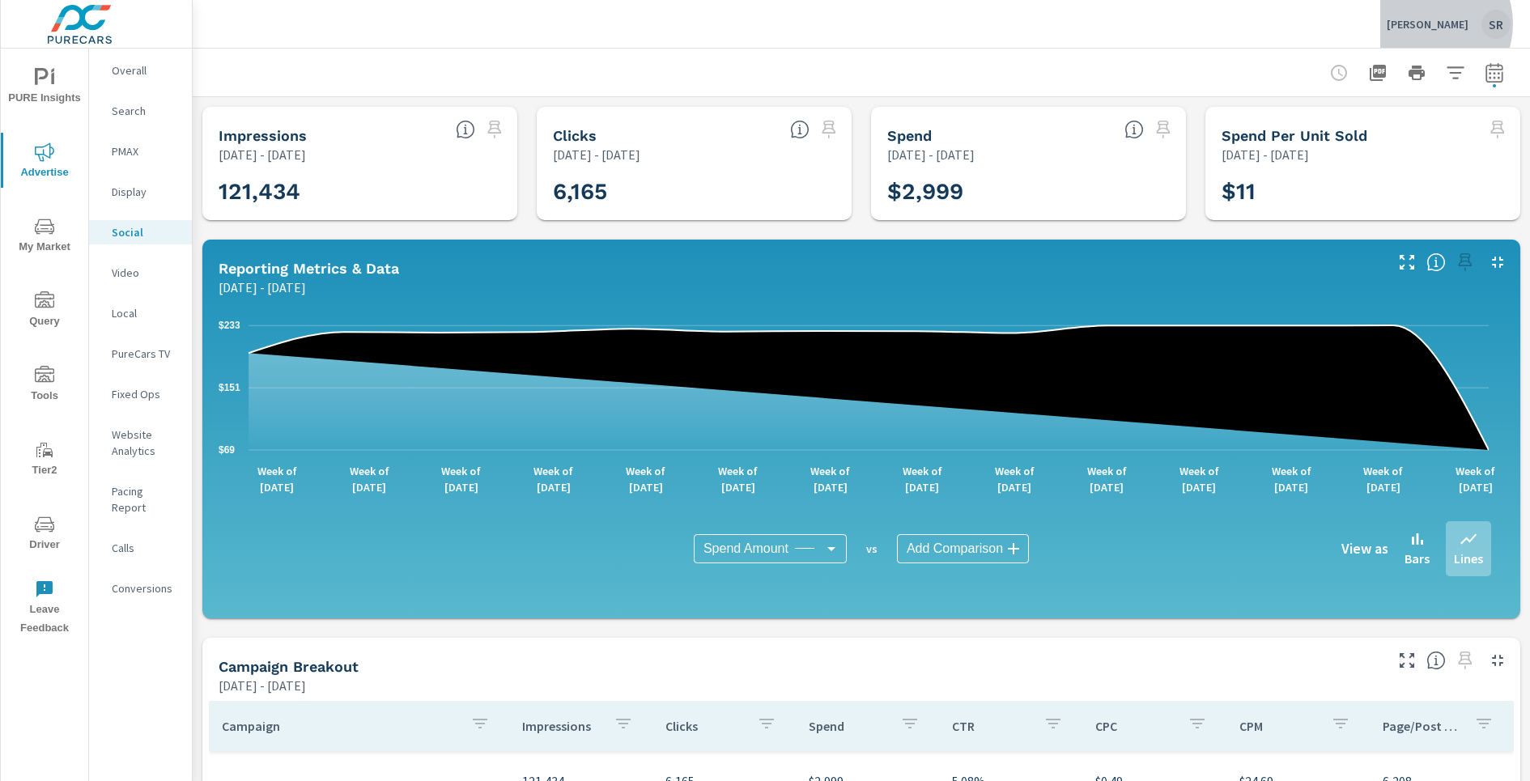
click at [1433, 23] on p "[PERSON_NAME]" at bounding box center [1428, 24] width 82 height 15
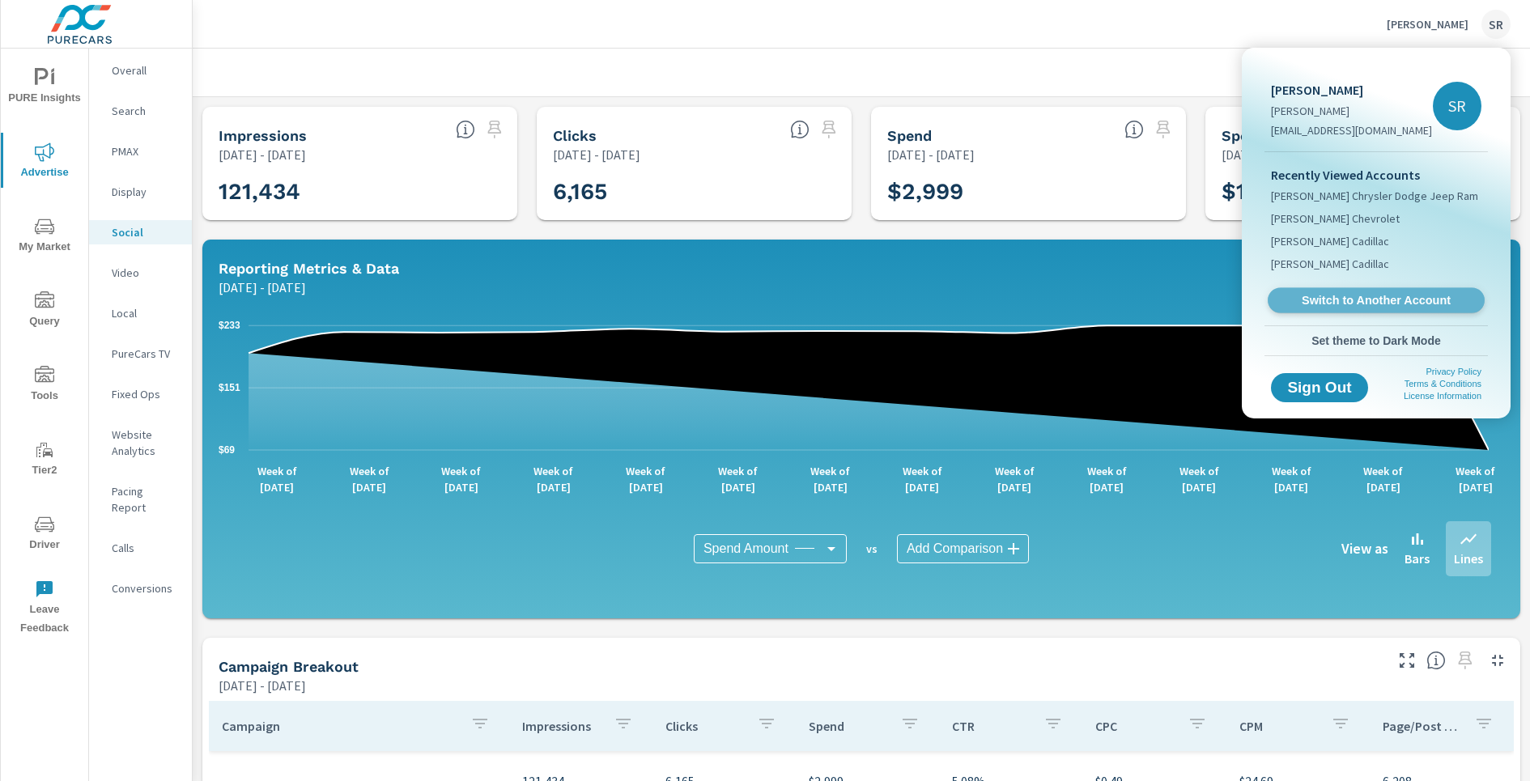
click at [1388, 290] on link "Switch to Another Account" at bounding box center [1376, 300] width 217 height 25
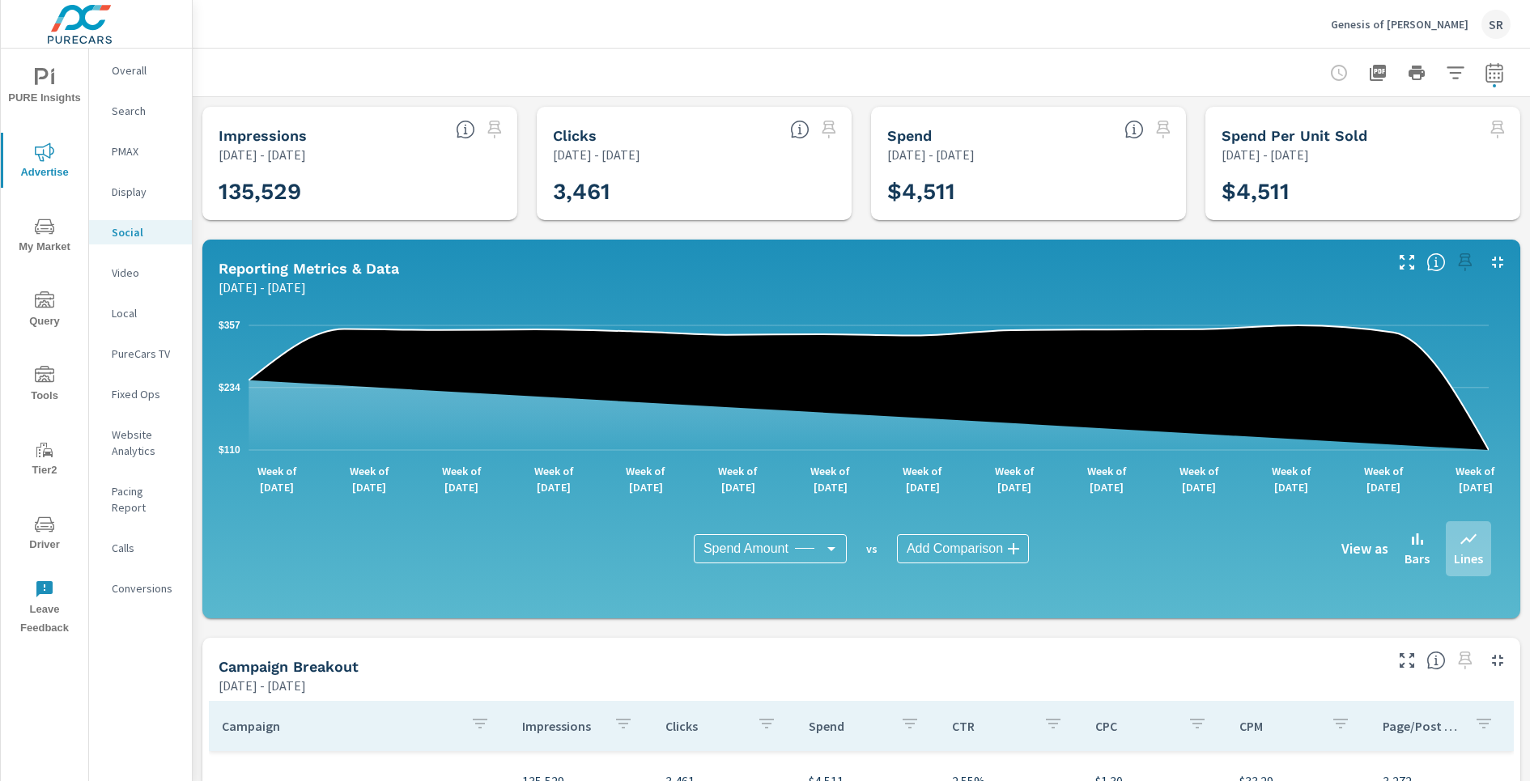
click at [1401, 28] on p "Genesis of [PERSON_NAME]" at bounding box center [1400, 24] width 138 height 15
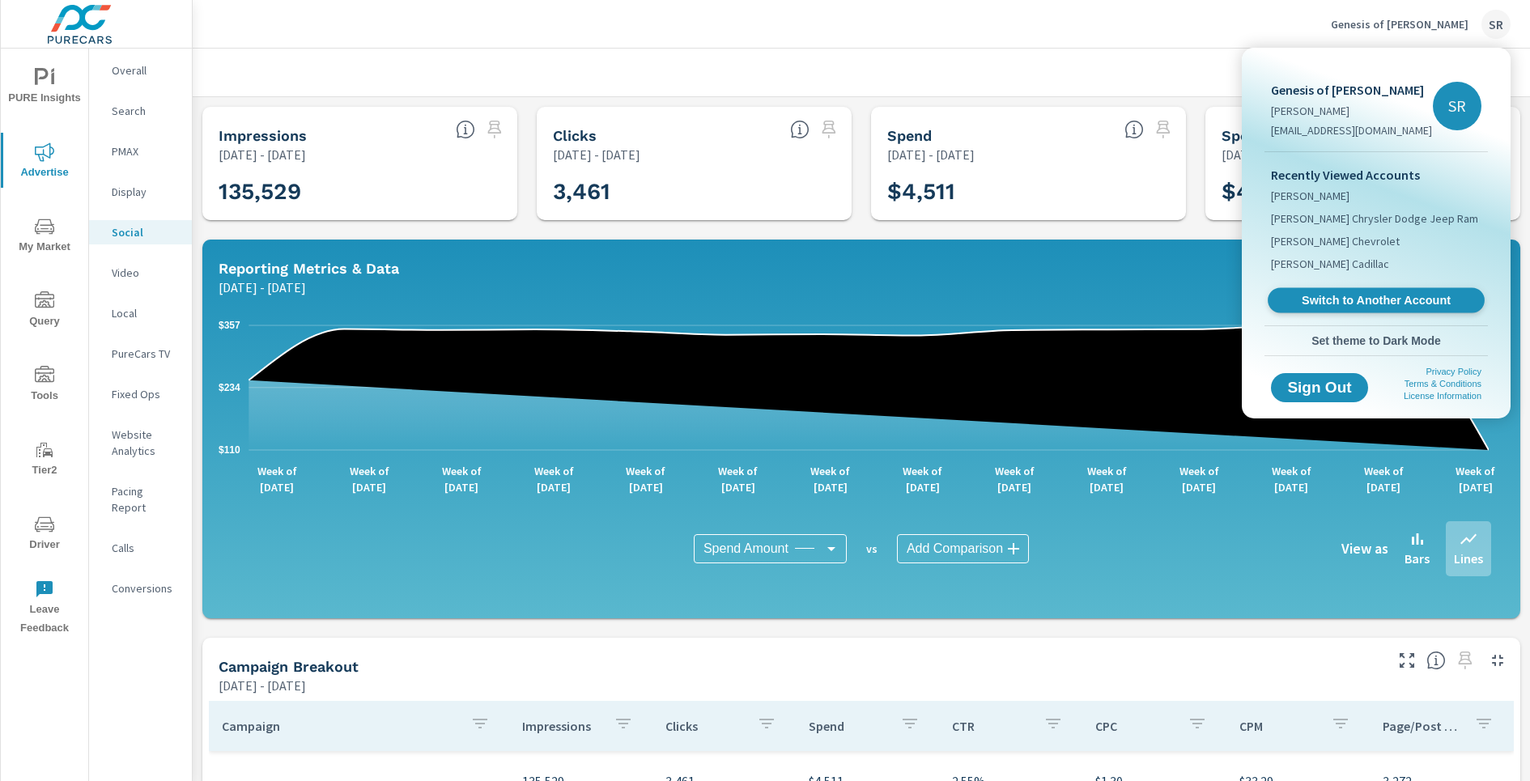
click at [1351, 297] on span "Switch to Another Account" at bounding box center [1375, 300] width 198 height 15
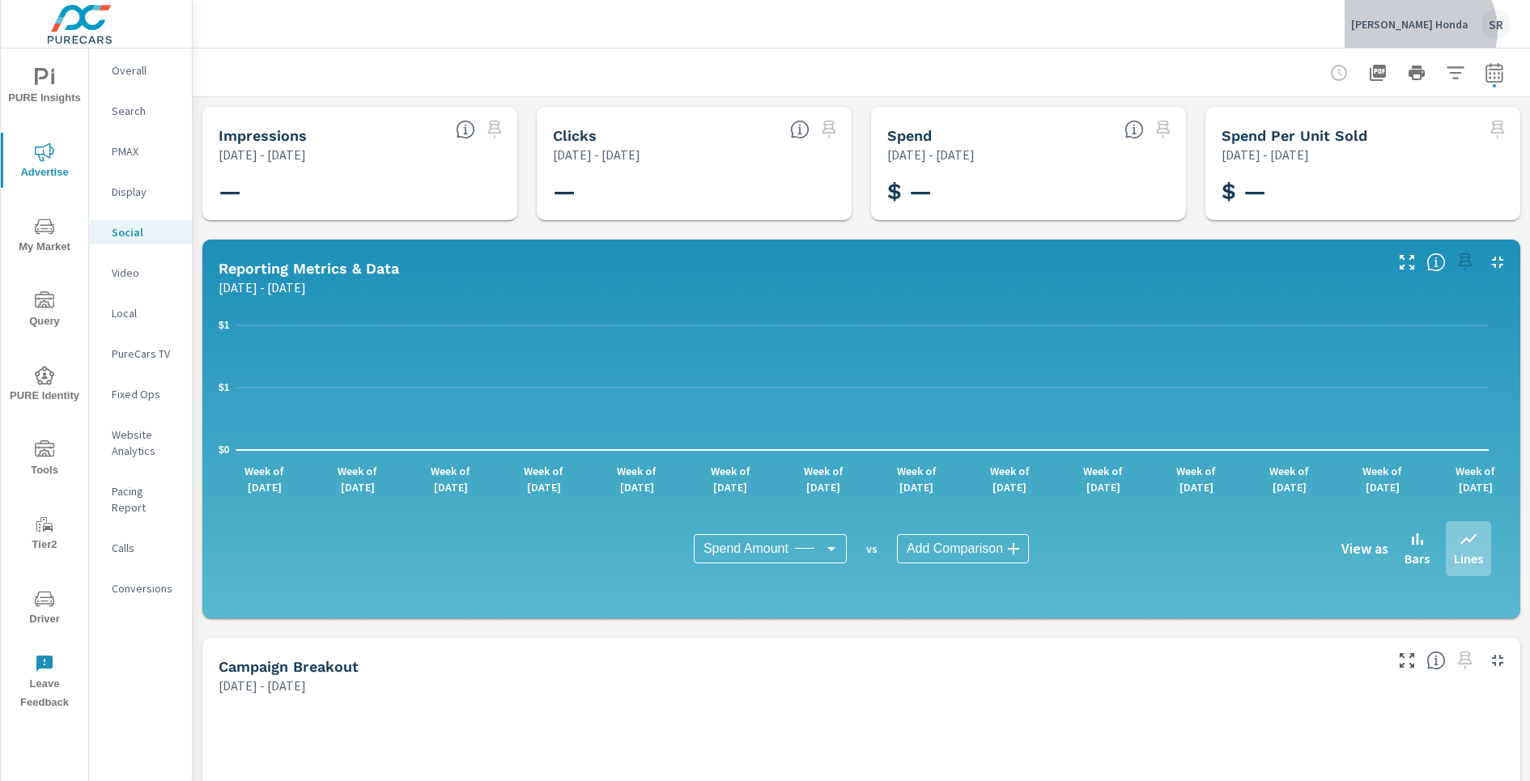
click at [1451, 31] on p "[PERSON_NAME] Honda" at bounding box center [1409, 24] width 117 height 15
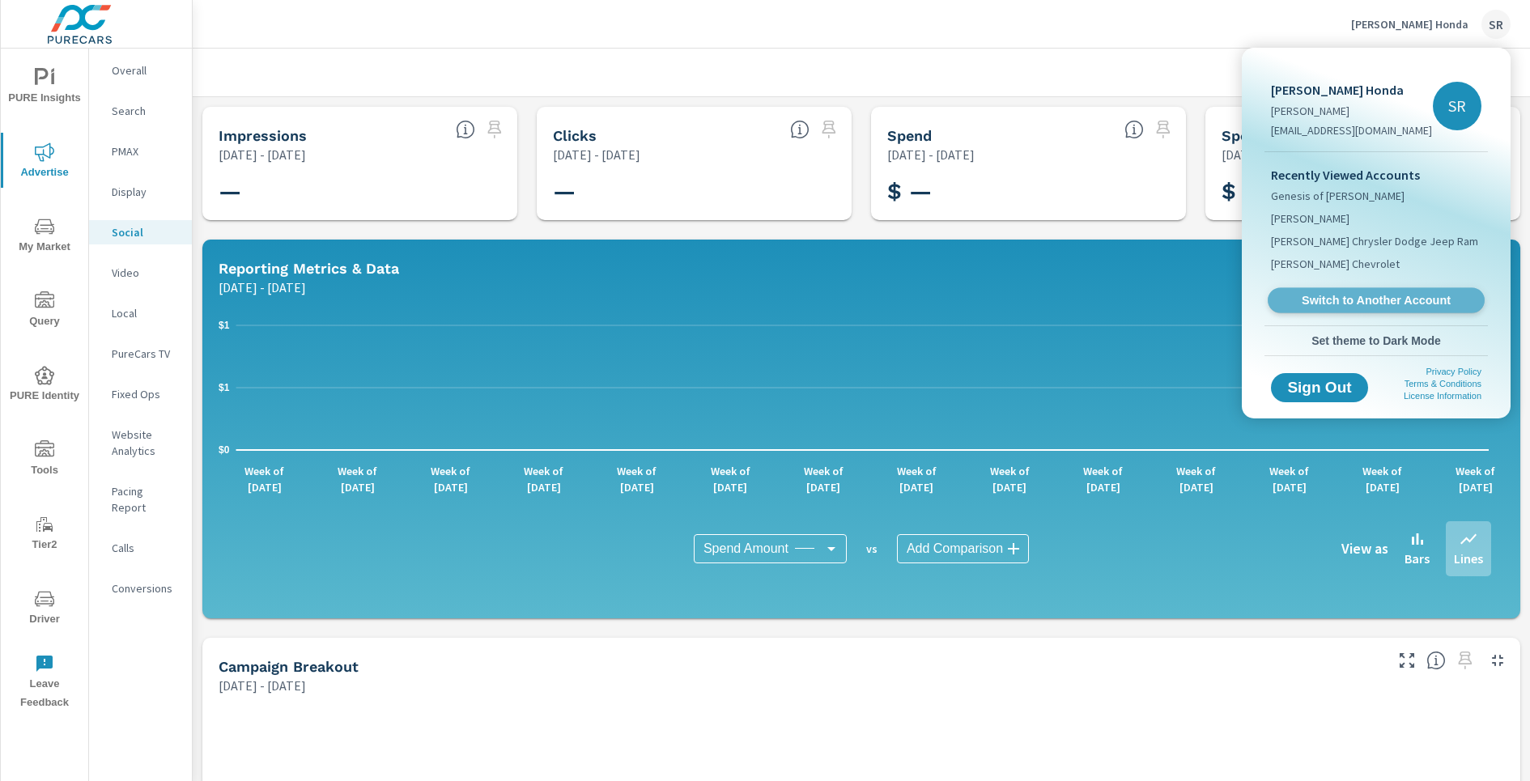
click at [1395, 293] on span "Switch to Another Account" at bounding box center [1375, 300] width 198 height 15
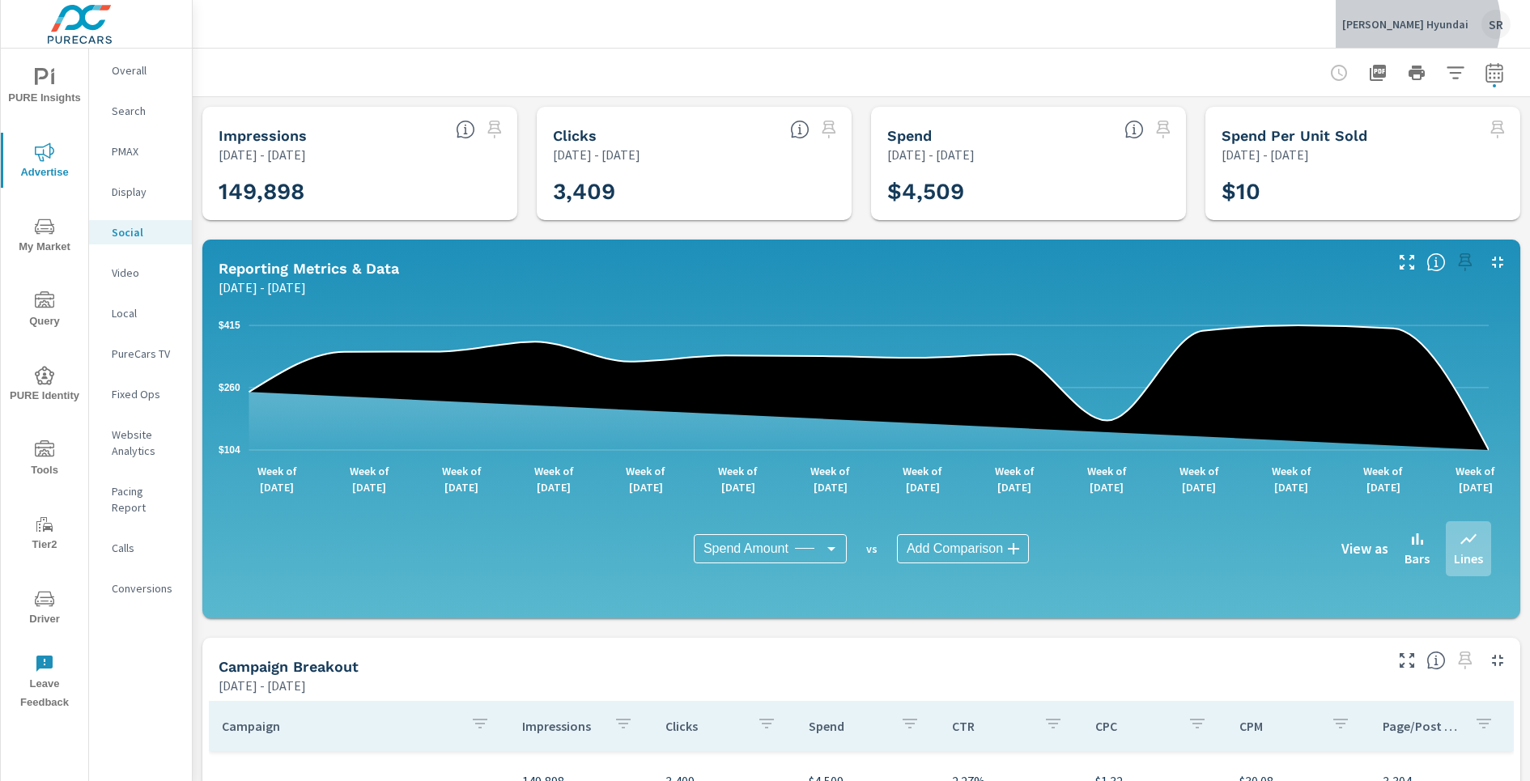
click at [1450, 23] on p "[PERSON_NAME] Hyundai" at bounding box center [1405, 24] width 126 height 15
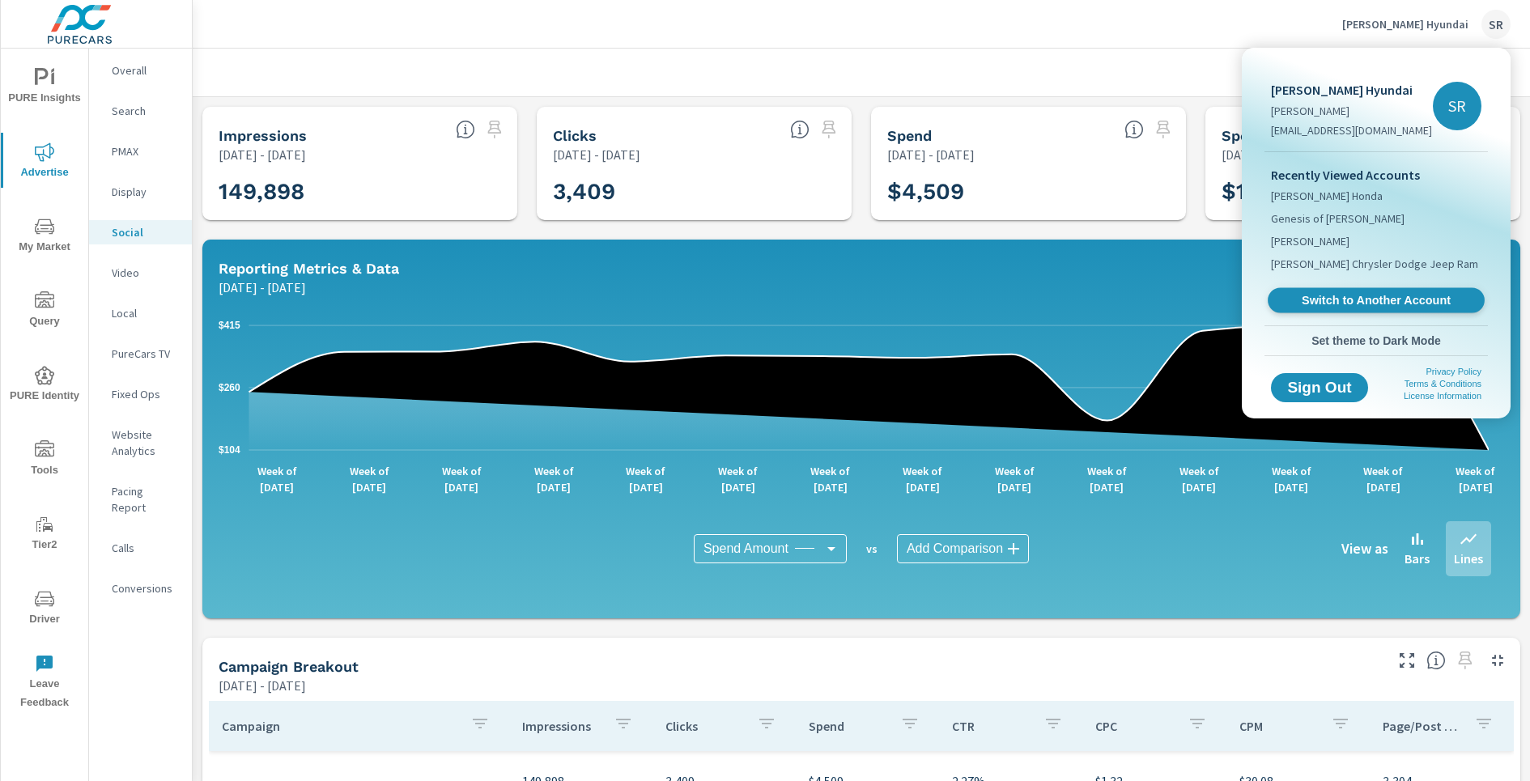
click at [1337, 295] on span "Switch to Another Account" at bounding box center [1375, 300] width 198 height 15
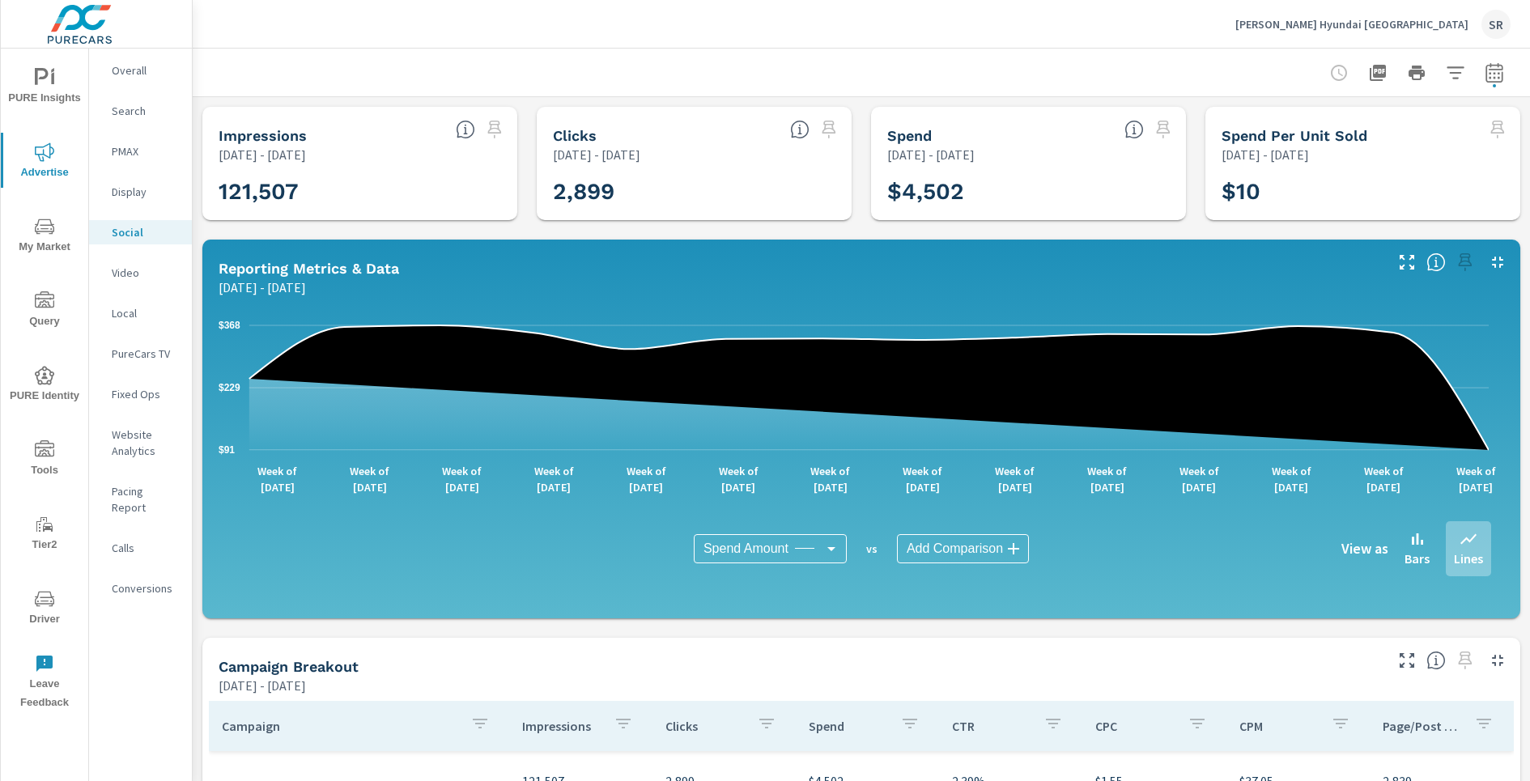
click at [1442, 23] on p "[PERSON_NAME] Hyundai [GEOGRAPHIC_DATA]" at bounding box center [1351, 24] width 233 height 15
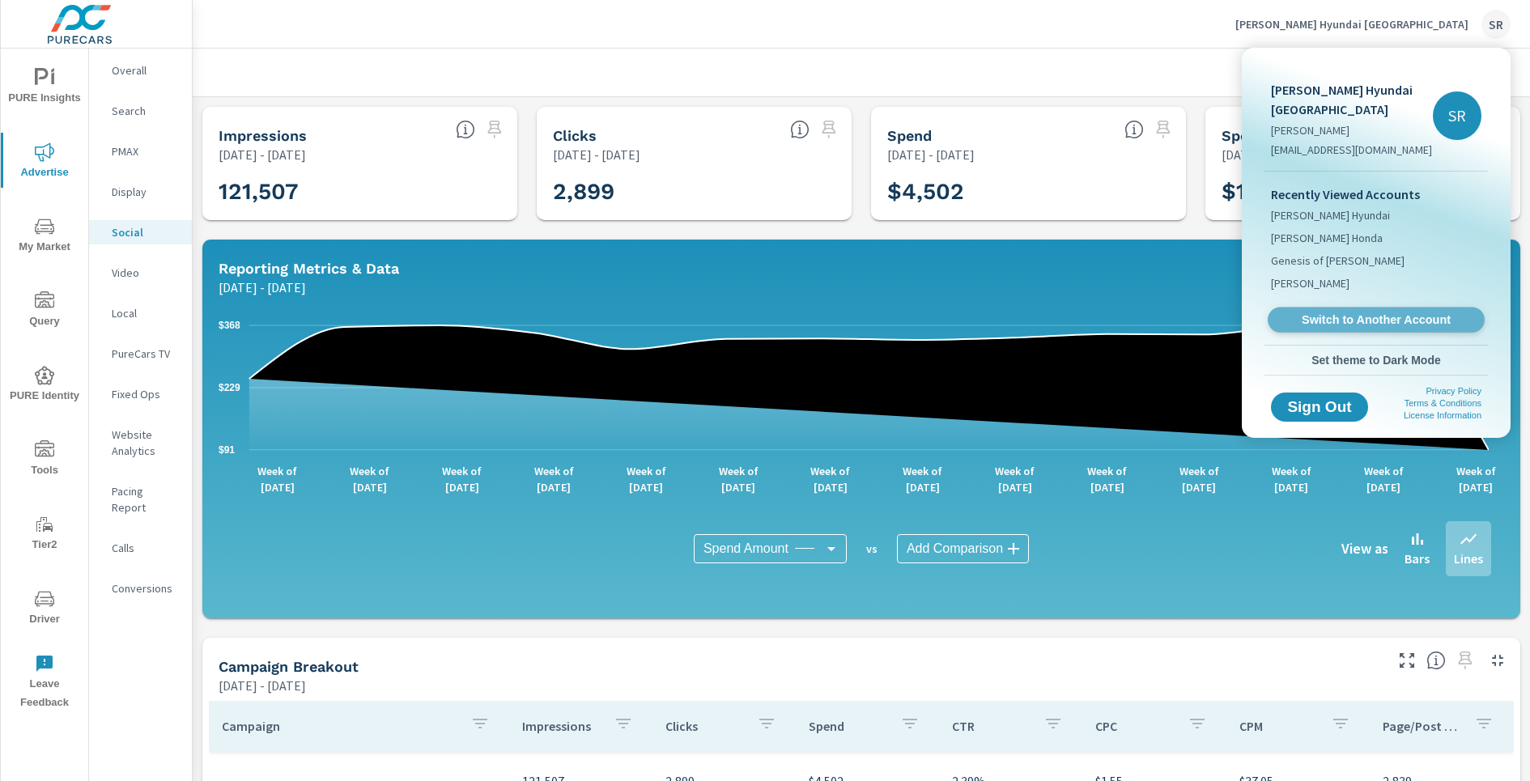
click at [1353, 314] on span "Switch to Another Account" at bounding box center [1375, 319] width 198 height 15
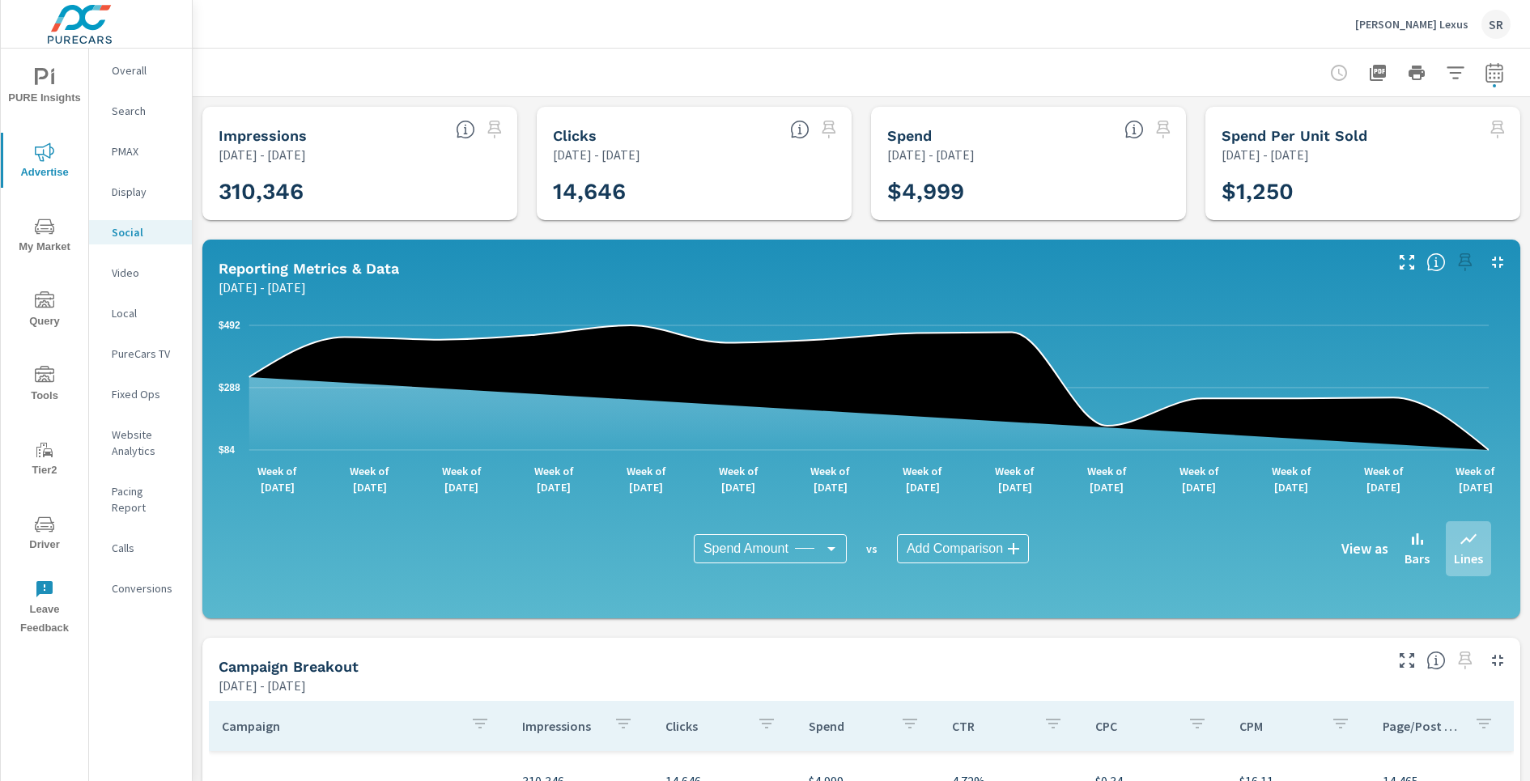
click at [1425, 25] on p "[PERSON_NAME] Lexus" at bounding box center [1411, 24] width 113 height 15
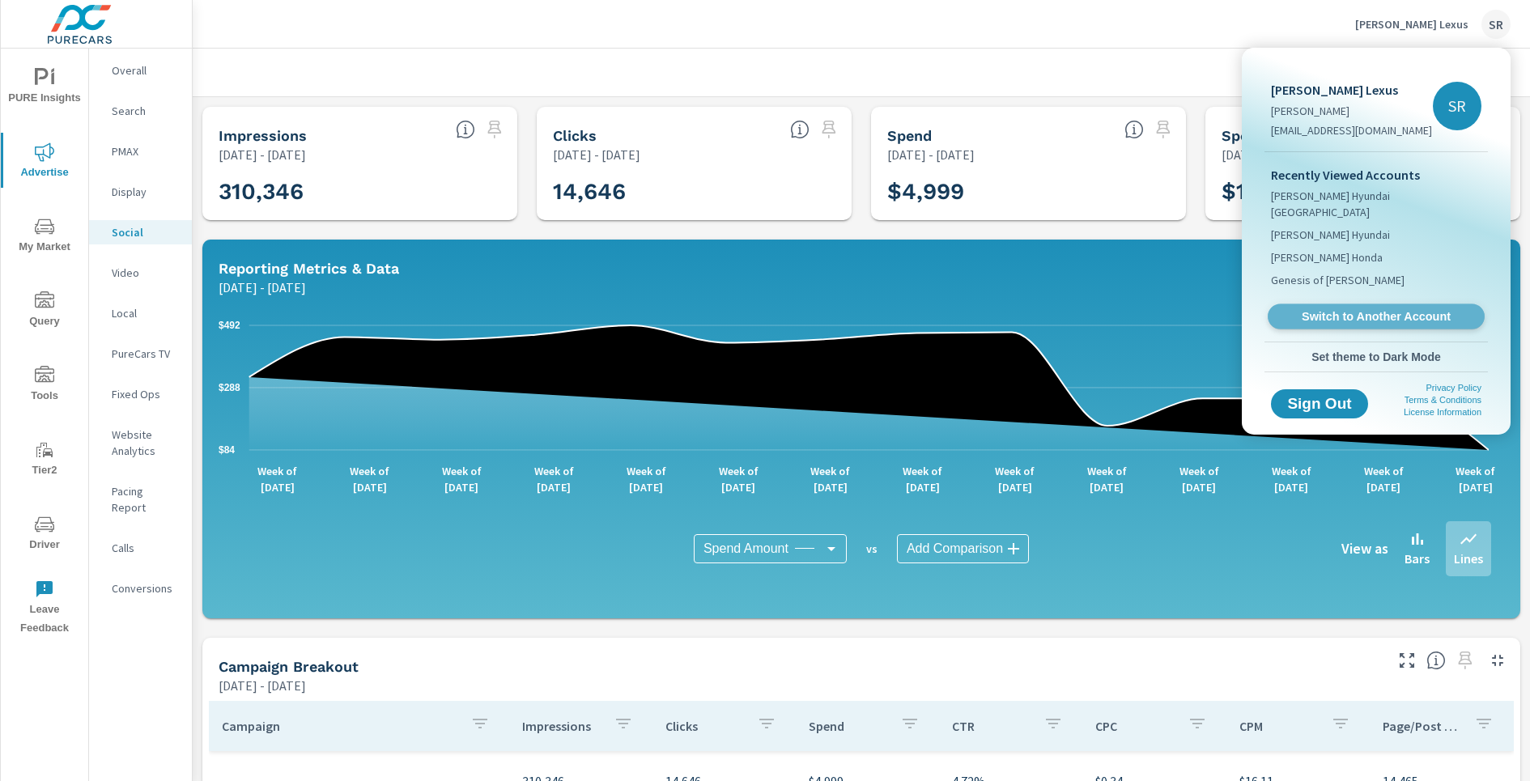
click at [1359, 309] on span "Switch to Another Account" at bounding box center [1375, 316] width 198 height 15
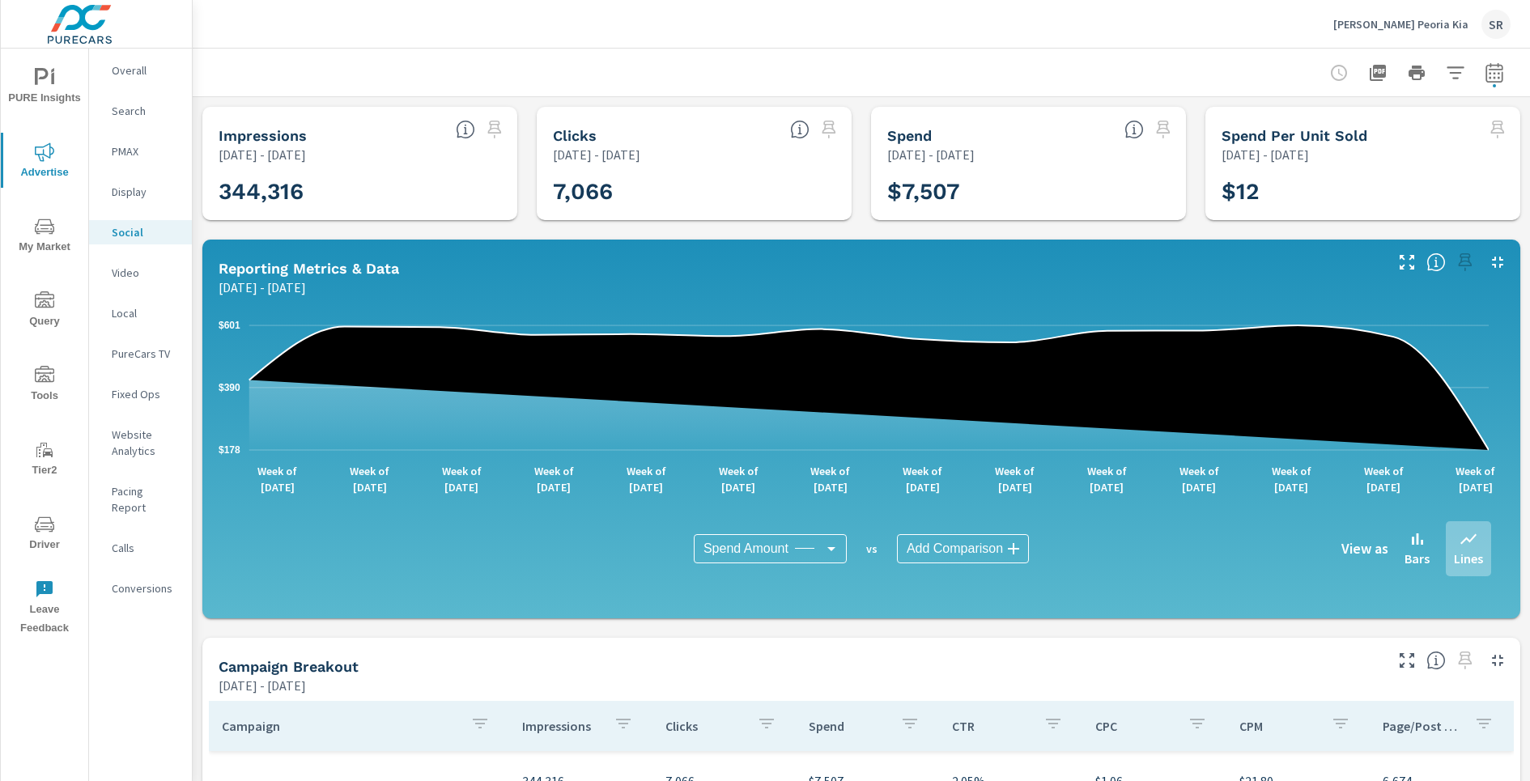
click at [1429, 19] on p "[PERSON_NAME] Peoria Kia" at bounding box center [1400, 24] width 135 height 15
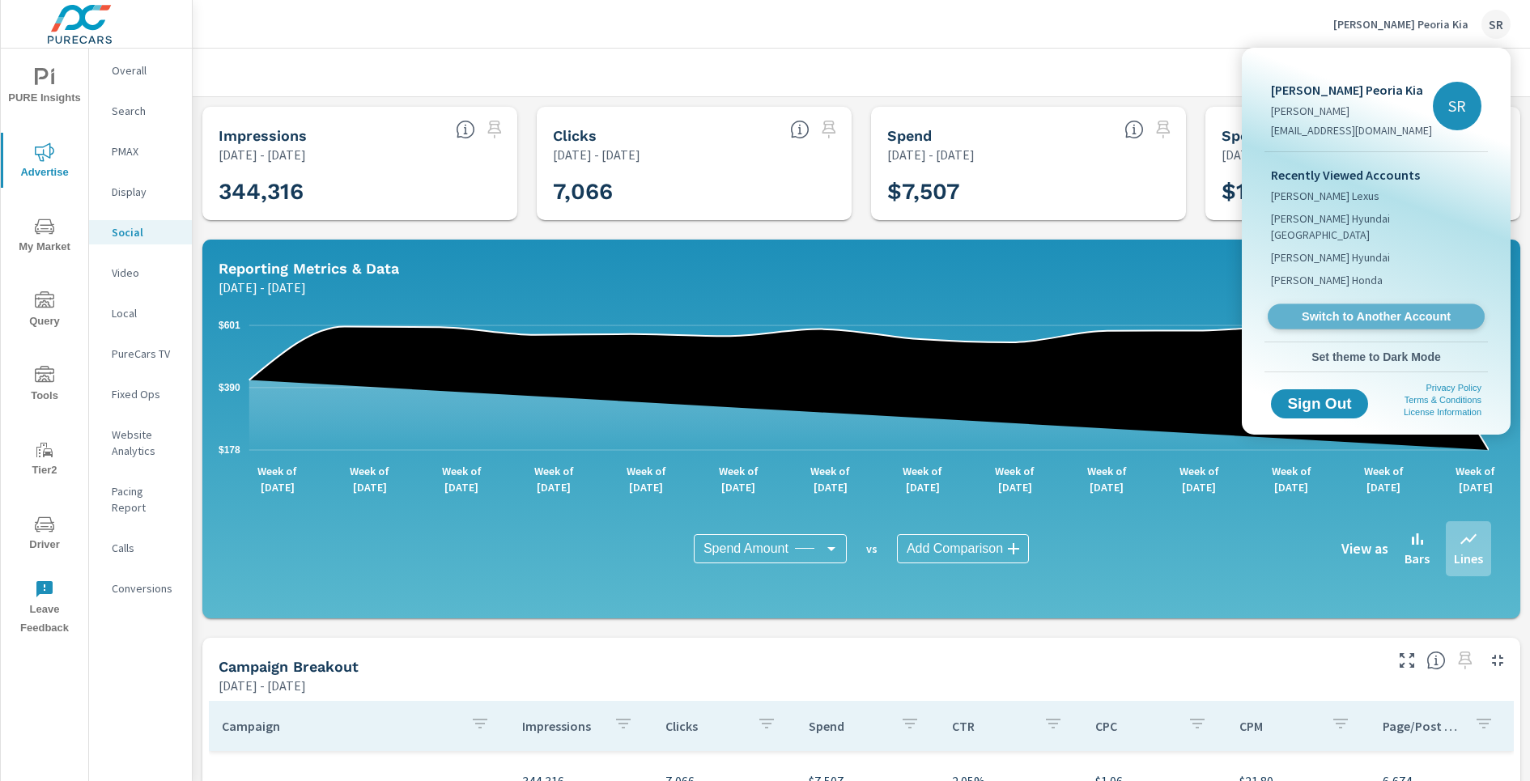
click at [1356, 309] on span "Switch to Another Account" at bounding box center [1375, 316] width 198 height 15
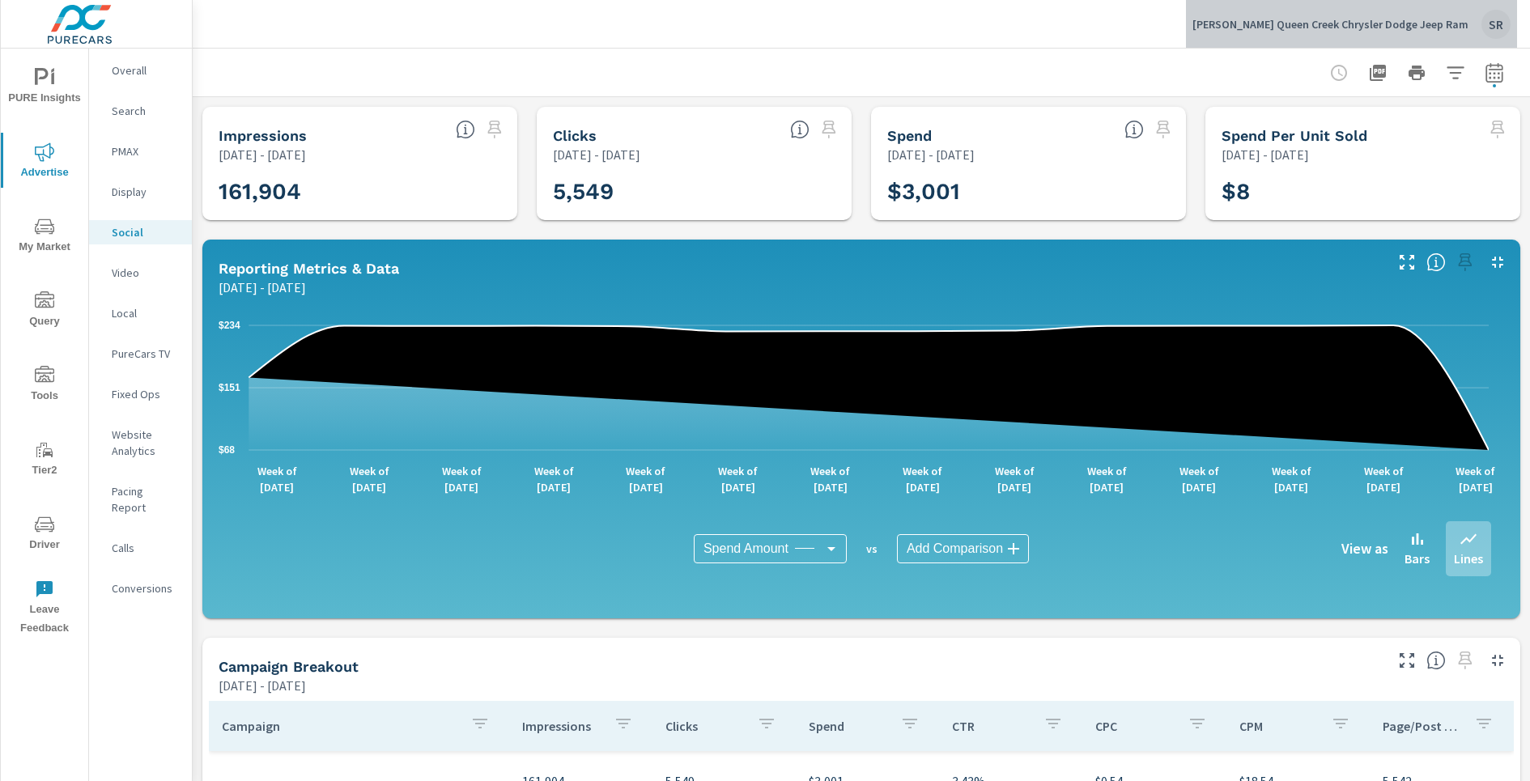
click at [1442, 18] on div "[PERSON_NAME] Queen Creek Chrysler Dodge Jeep Ram SR" at bounding box center [1351, 24] width 318 height 29
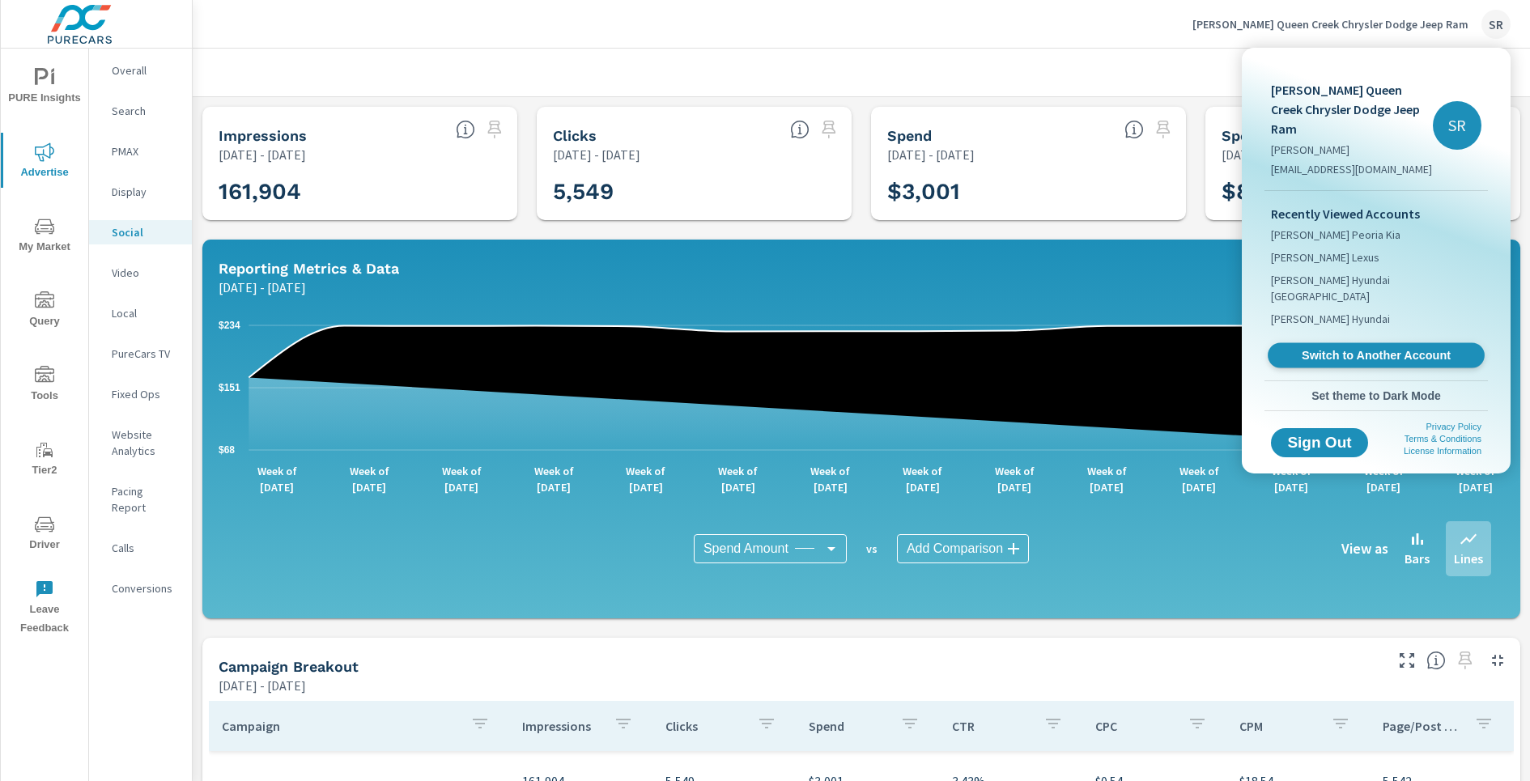
click at [1351, 348] on span "Switch to Another Account" at bounding box center [1375, 355] width 198 height 15
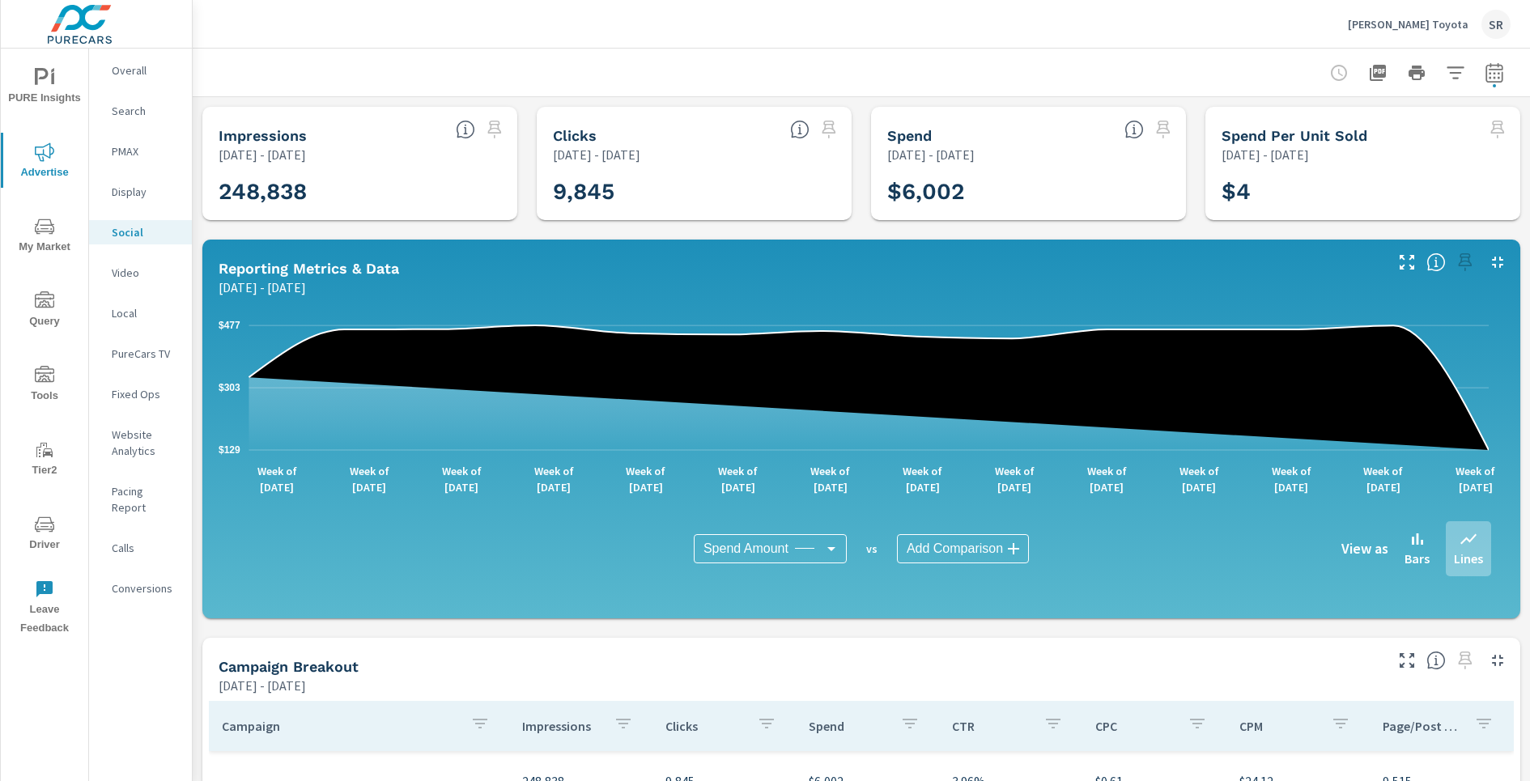
click at [1421, 24] on p "[PERSON_NAME] Toyota" at bounding box center [1408, 24] width 121 height 15
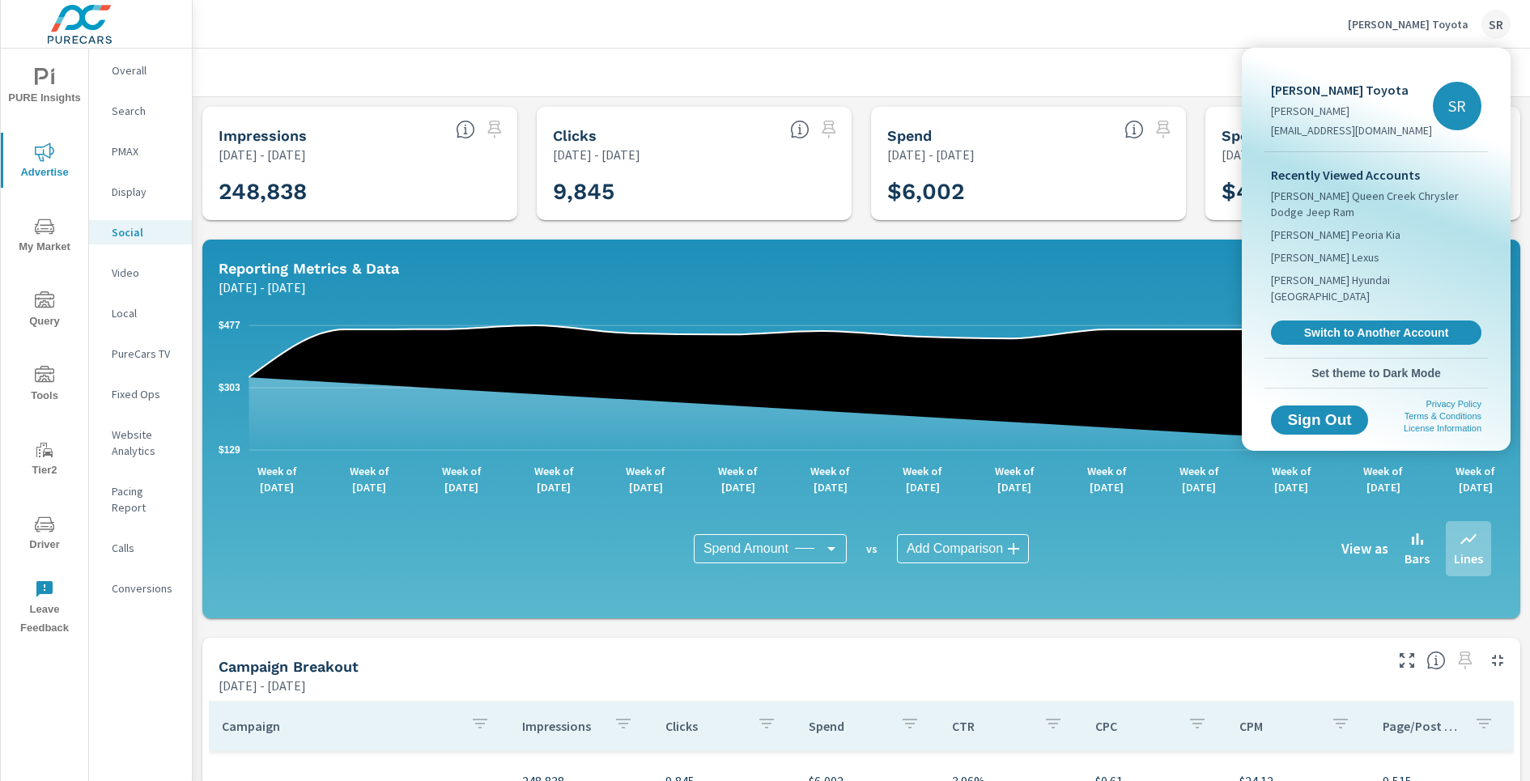
click at [1421, 24] on body "PURE Insights Advertise My Market Query Tools Tier2 Driver Leave Feedback Overa…" at bounding box center [765, 390] width 1530 height 781
click at [1405, 325] on span "Switch to Another Account" at bounding box center [1375, 332] width 198 height 15
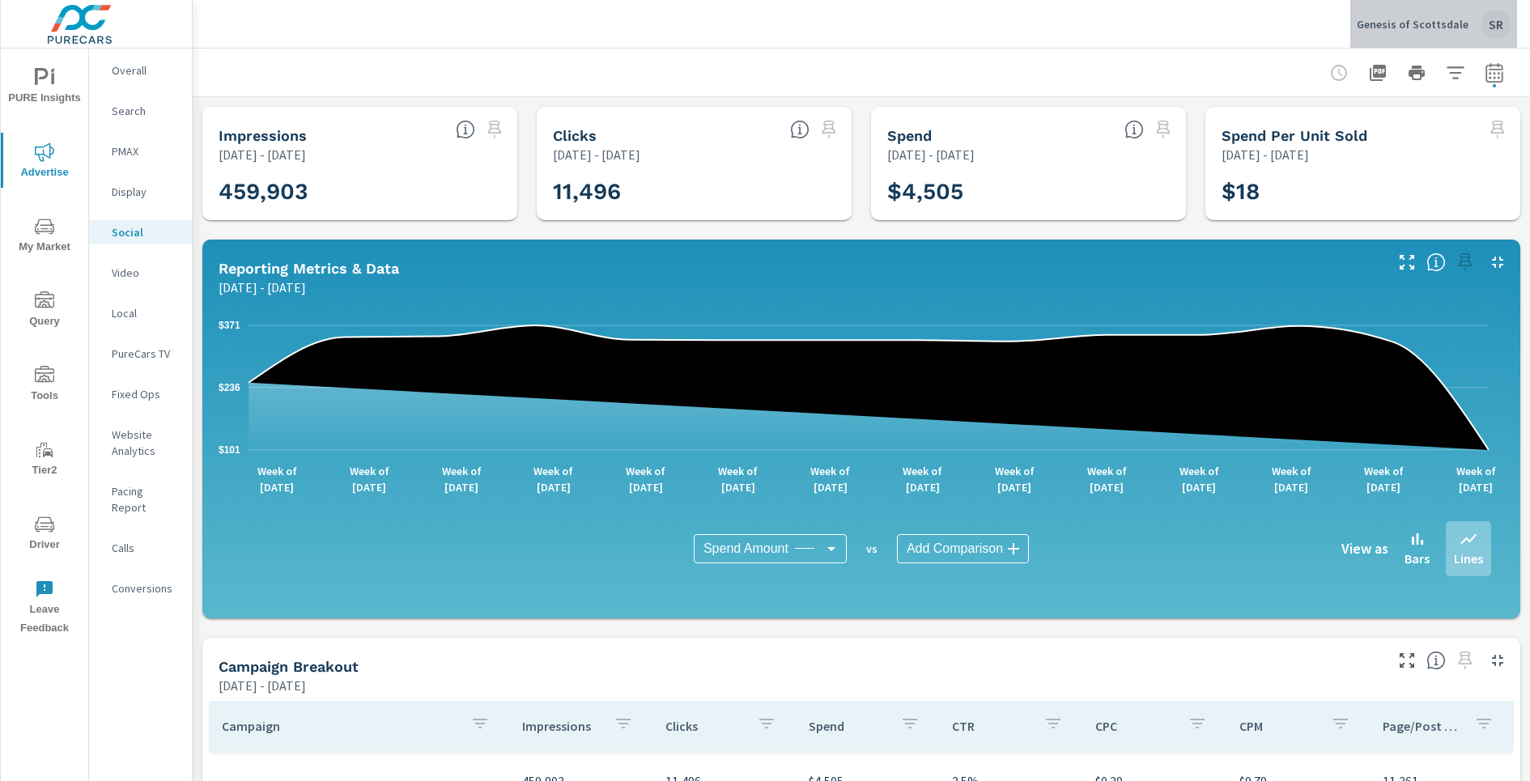
click at [1446, 32] on div "Genesis of Scottsdale SR" at bounding box center [1434, 24] width 154 height 29
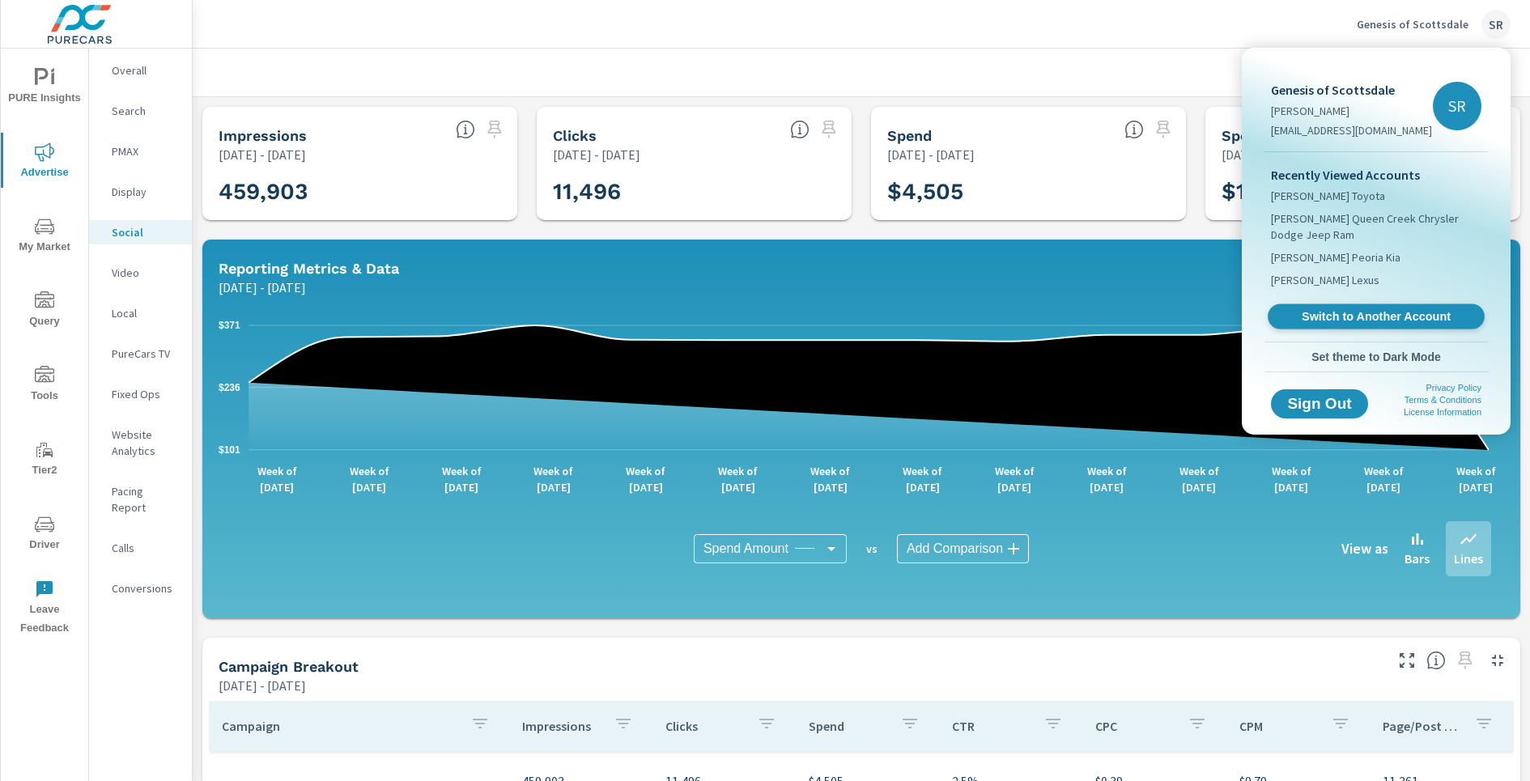
click at [1357, 323] on span "Switch to Another Account" at bounding box center [1375, 316] width 198 height 15
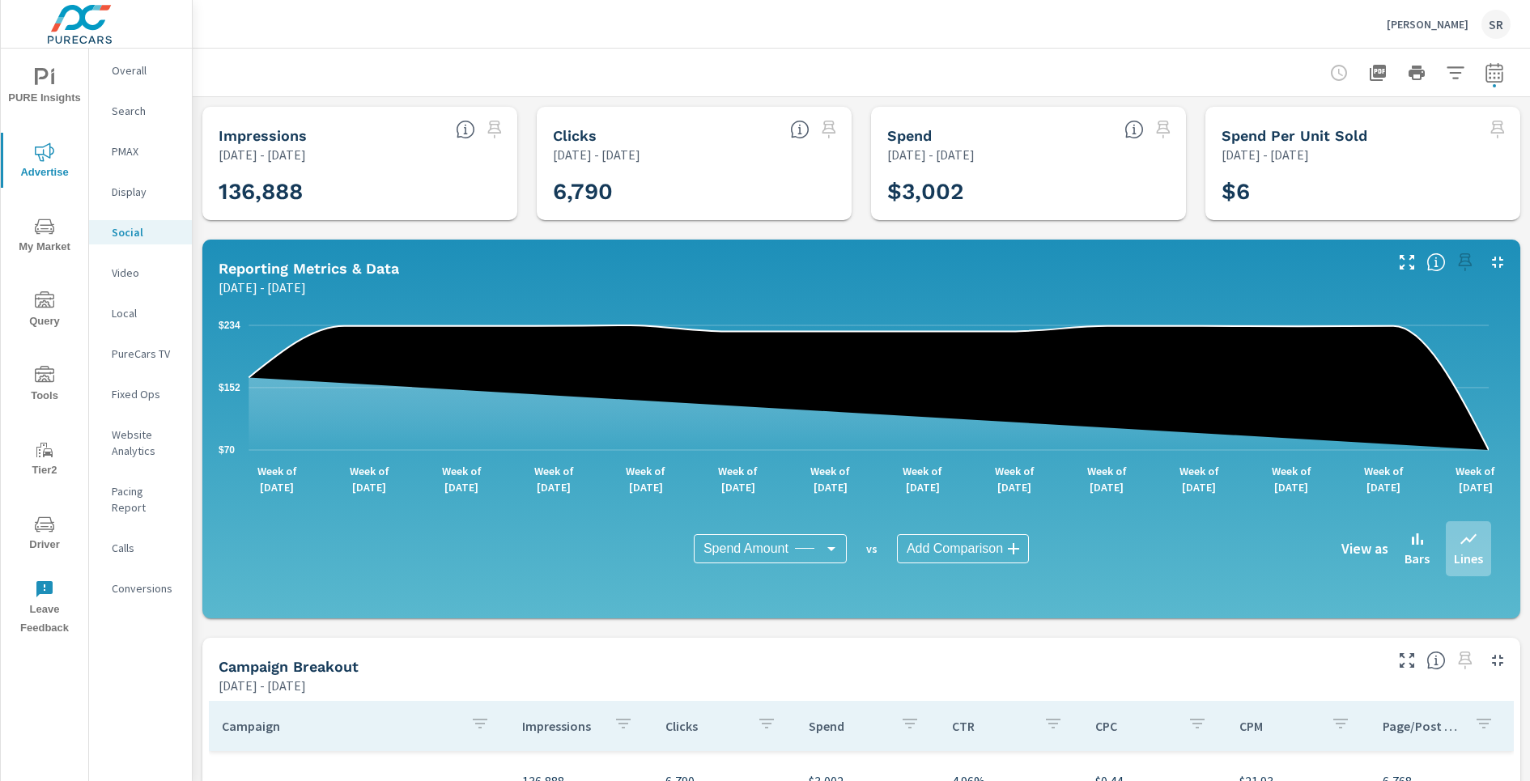
click at [1425, 24] on p "Rodeo Ford" at bounding box center [1428, 24] width 82 height 15
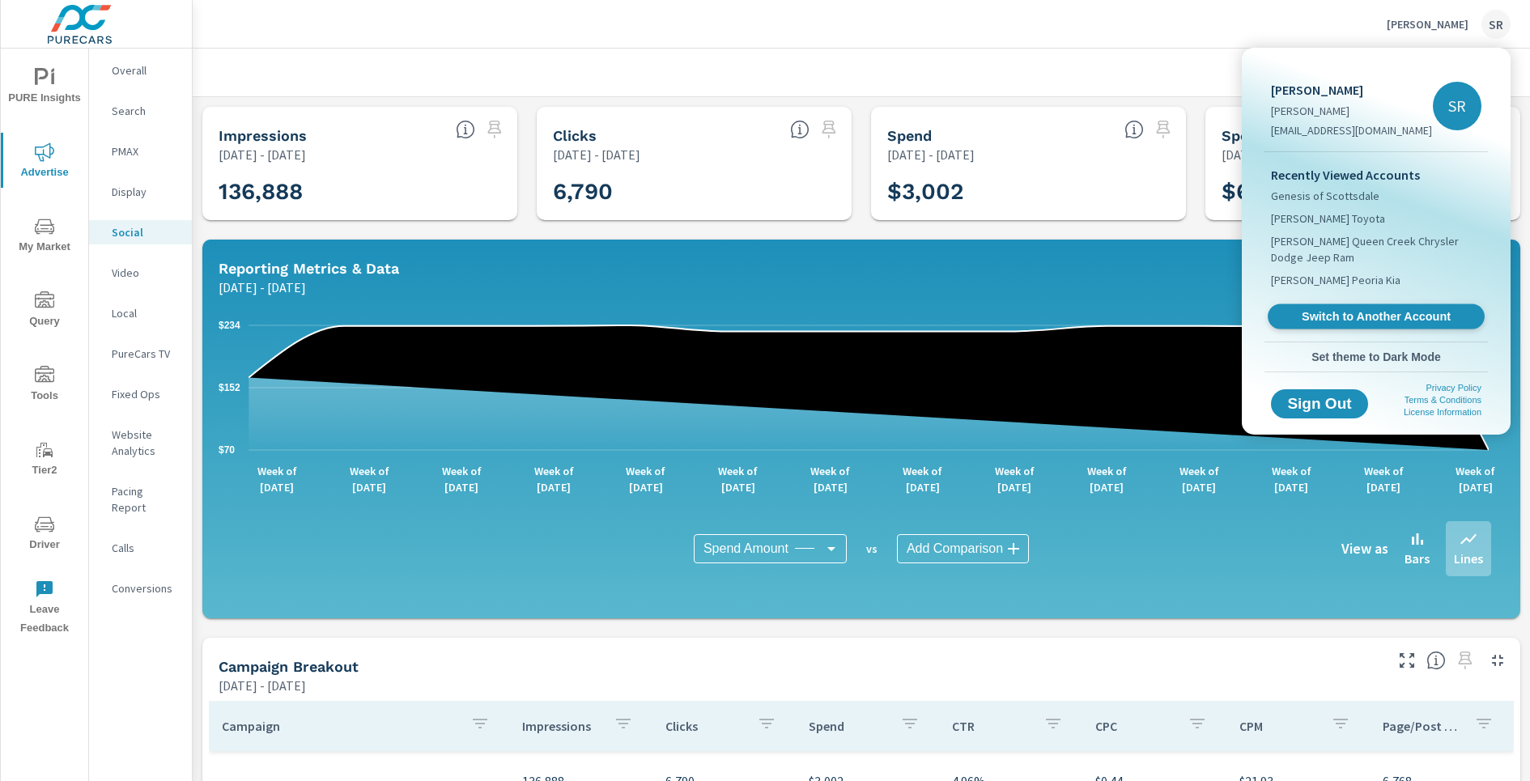
click at [1349, 308] on link "Switch to Another Account" at bounding box center [1376, 316] width 217 height 25
